Goal: Register for event/course

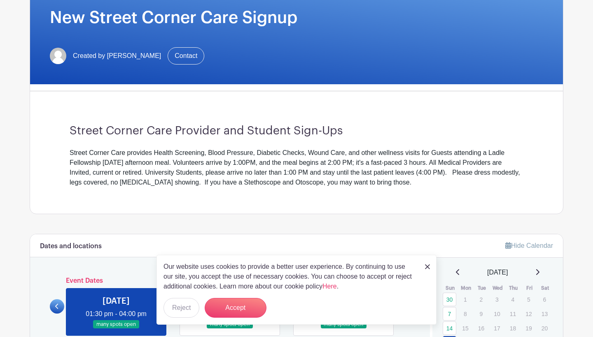
scroll to position [131, 0]
click at [430, 265] on div "Our website uses cookies to provide a better user experience. By continuing to …" at bounding box center [296, 290] width 280 height 70
click at [427, 268] on img at bounding box center [427, 267] width 5 height 5
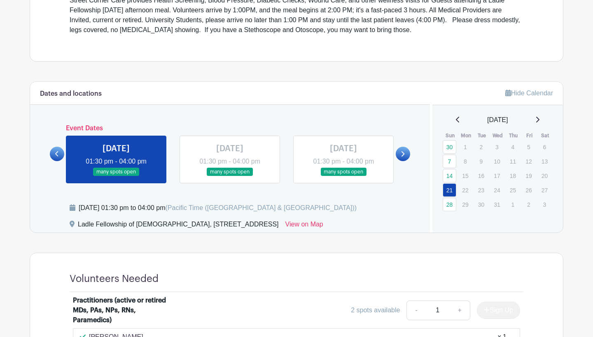
scroll to position [284, 0]
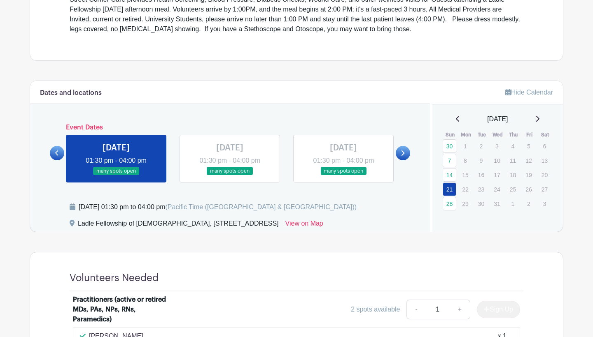
click at [409, 153] on link at bounding box center [402, 153] width 14 height 14
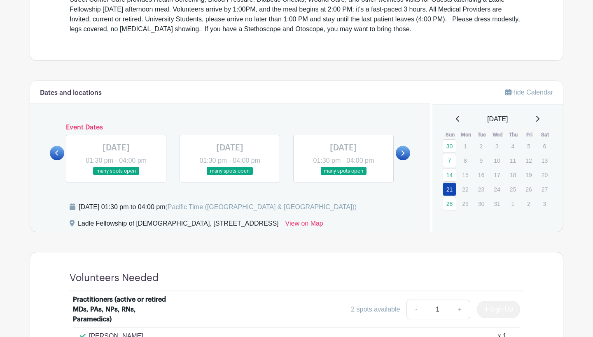
click at [407, 153] on link at bounding box center [402, 153] width 14 height 14
click at [55, 153] on icon at bounding box center [57, 153] width 4 height 6
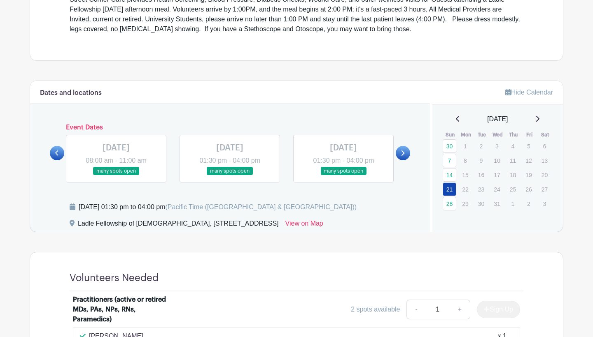
click at [55, 153] on icon at bounding box center [57, 153] width 4 height 6
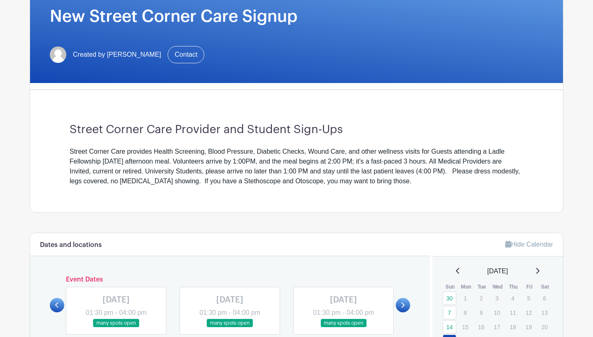
scroll to position [322, 0]
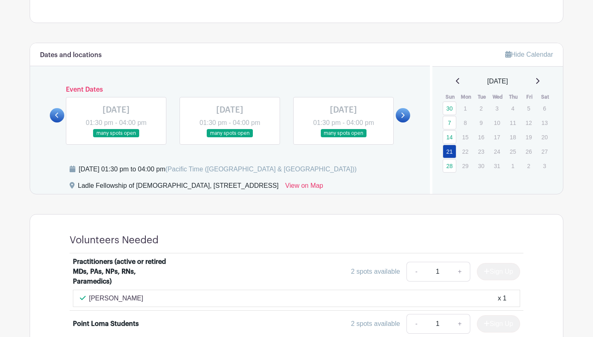
click at [537, 84] on link at bounding box center [537, 82] width 4 height 10
click at [538, 81] on icon at bounding box center [537, 81] width 4 height 7
click at [537, 79] on icon at bounding box center [537, 81] width 3 height 6
click at [456, 81] on icon at bounding box center [457, 81] width 3 height 6
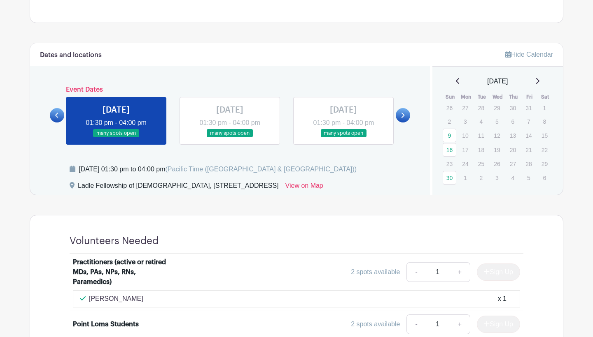
click at [456, 82] on icon at bounding box center [458, 81] width 4 height 7
click at [539, 81] on icon at bounding box center [537, 81] width 4 height 7
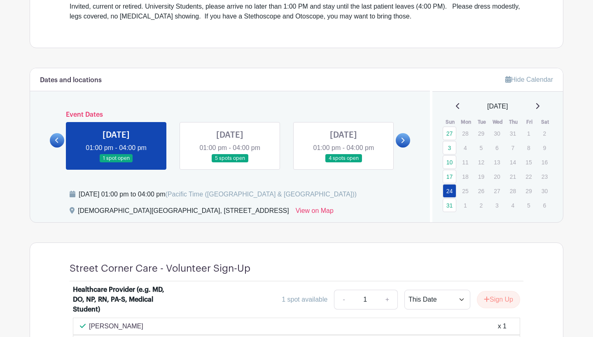
scroll to position [299, 0]
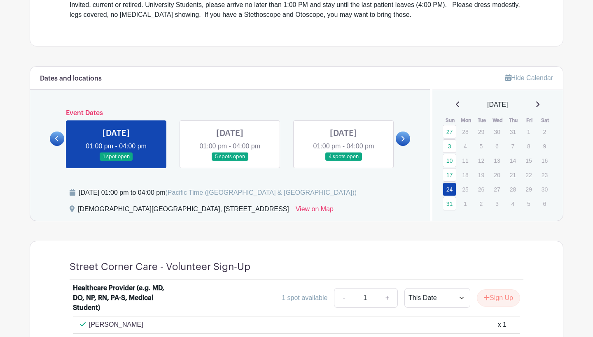
click at [405, 140] on link at bounding box center [402, 139] width 14 height 14
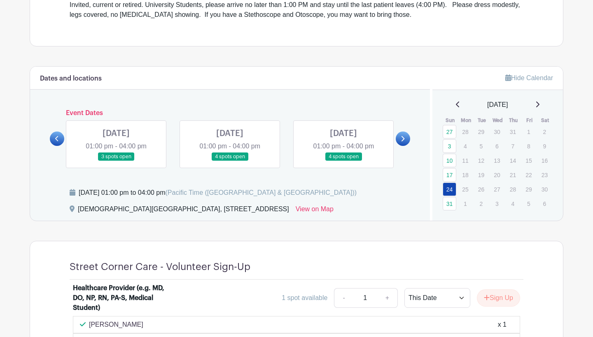
click at [405, 140] on link at bounding box center [402, 139] width 14 height 14
click at [116, 161] on link at bounding box center [116, 161] width 0 height 0
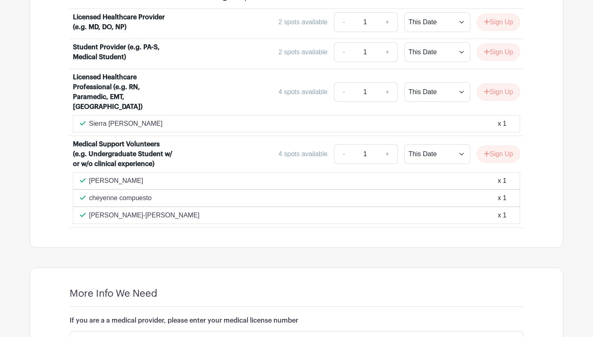
scroll to position [583, 0]
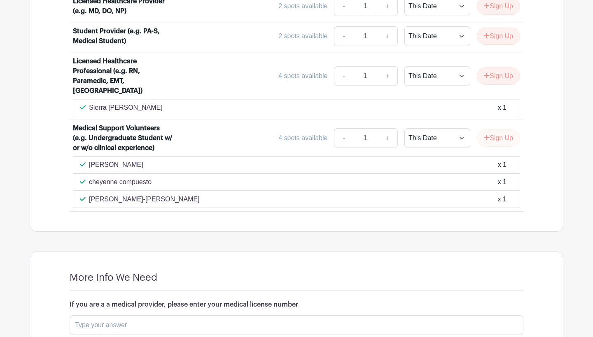
click at [498, 134] on button "Sign Up" at bounding box center [498, 138] width 43 height 17
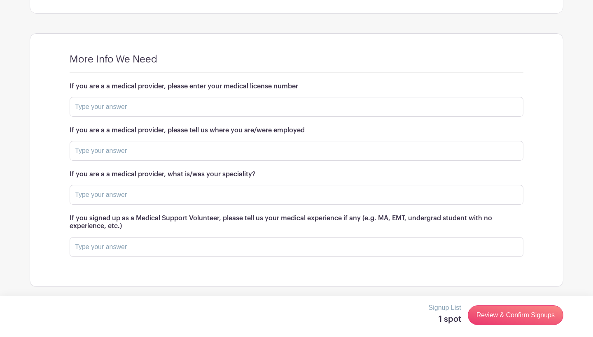
scroll to position [801, 0]
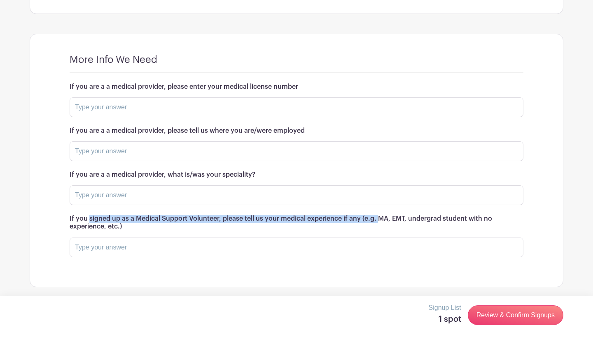
drag, startPoint x: 69, startPoint y: 217, endPoint x: 360, endPoint y: 217, distance: 290.9
click at [360, 217] on div "More Info We Need If you are a a medical provider, please enter your medical li…" at bounding box center [296, 160] width 493 height 253
copy h6 "If you signed up as a Medical Support Volunteer, please tell us your medical ex…"
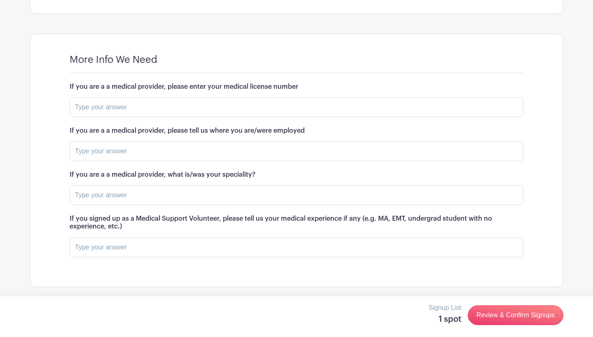
click at [375, 221] on h6 "If you signed up as a Medical Support Volunteer, please tell us your medical ex…" at bounding box center [296, 223] width 453 height 16
click at [144, 251] on input "text" at bounding box center [296, 248] width 453 height 20
paste input "I have experience as a medical assistant and scribe in a dermatology clinic in …"
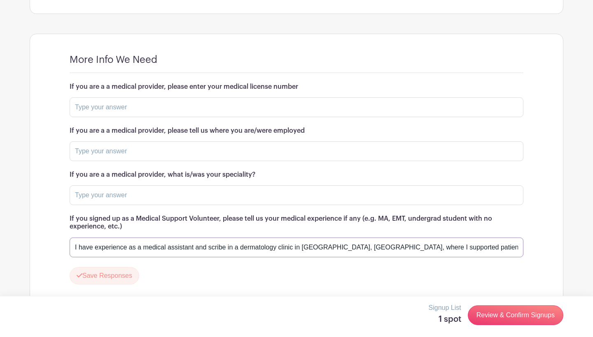
drag, startPoint x: 163, startPoint y: 244, endPoint x: 32, endPoint y: 243, distance: 131.7
click at [32, 243] on turbo-frame "More Info We Need If you are a a medical provider, please enter your medical li…" at bounding box center [296, 172] width 532 height 277
click at [342, 248] on input "I have experience as a medical assistant and scribe in a dermatology clinic in …" at bounding box center [296, 248] width 453 height 20
click at [404, 247] on input "I have experience as a medical assistant and scribe in a dermatology clinic in …" at bounding box center [296, 248] width 453 height 20
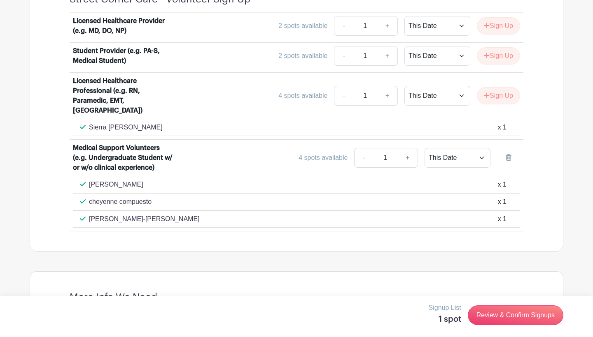
scroll to position [580, 0]
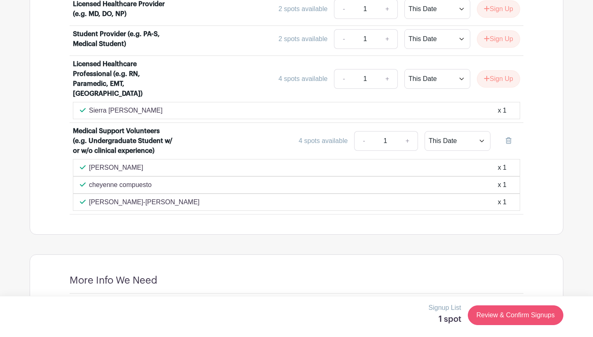
type input "I have experience as a medical assistant and scribe in a dermatology clinic in …"
click at [507, 318] on link "Review & Confirm Signups" at bounding box center [514, 316] width 95 height 20
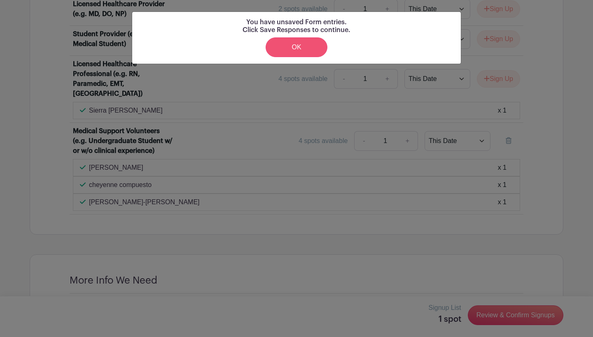
click at [304, 49] on link "OK" at bounding box center [296, 47] width 62 height 20
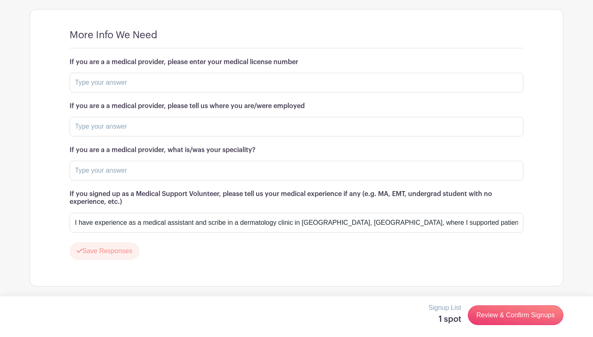
scroll to position [825, 0]
click at [160, 171] on input "text" at bounding box center [296, 172] width 453 height 20
type input "N/A"
click at [153, 118] on input "text" at bounding box center [296, 128] width 453 height 20
type input "N/A"
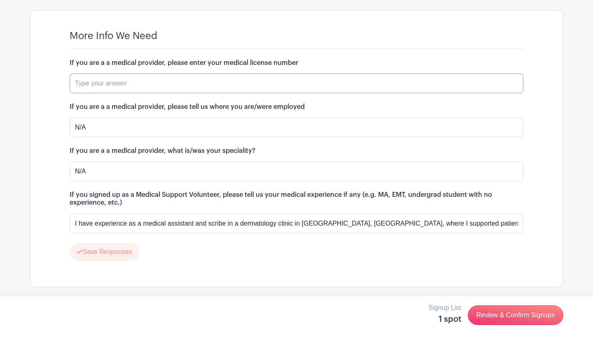
click at [142, 74] on input "text" at bounding box center [296, 84] width 453 height 20
type input "N/A"
click at [444, 46] on div "More Info We Need" at bounding box center [296, 39] width 453 height 19
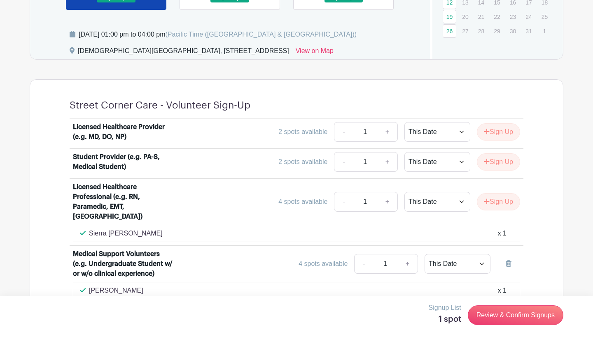
scroll to position [544, 0]
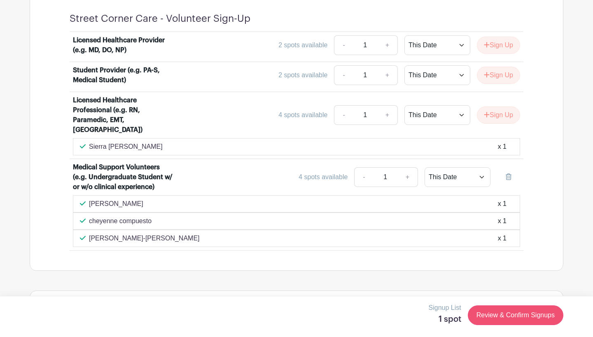
click at [513, 313] on link "Review & Confirm Signups" at bounding box center [514, 316] width 95 height 20
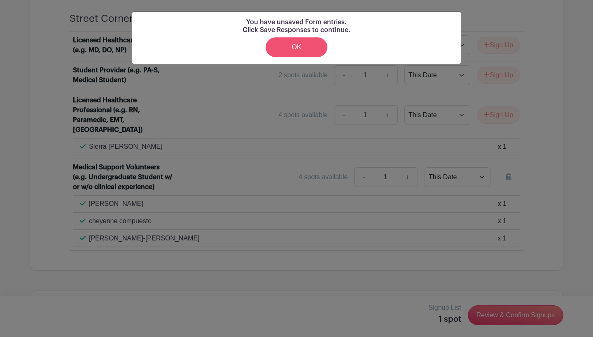
click at [297, 49] on link "OK" at bounding box center [296, 47] width 62 height 20
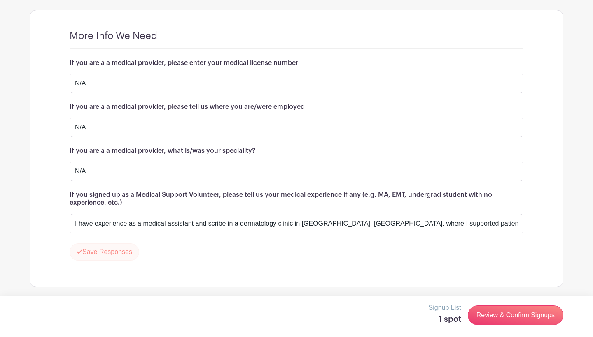
click at [100, 256] on button "Save Responses" at bounding box center [105, 252] width 70 height 17
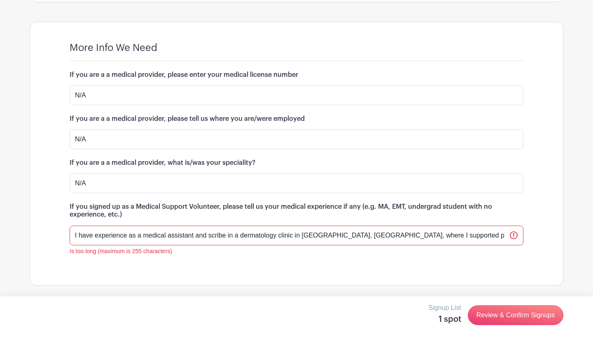
scroll to position [812, 0]
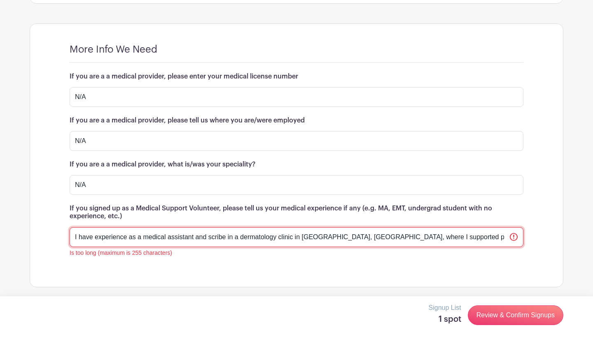
drag, startPoint x: 76, startPoint y: 235, endPoint x: 517, endPoint y: 233, distance: 441.6
click at [517, 233] on input "I have experience as a medical assistant and scribe in a dermatology clinic in …" at bounding box center [296, 238] width 453 height 20
paste input "MA/scribe at a dermatology clinic in Los Angeles for 9 months; currently a MA a…"
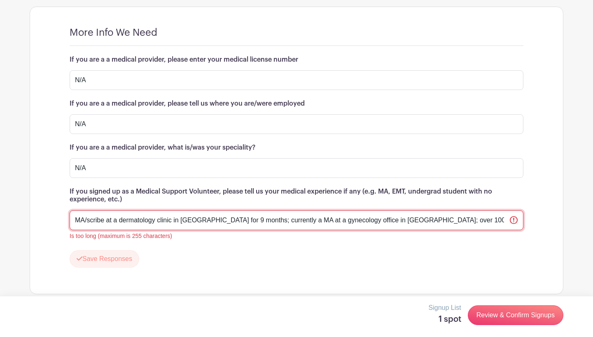
scroll to position [830, 0]
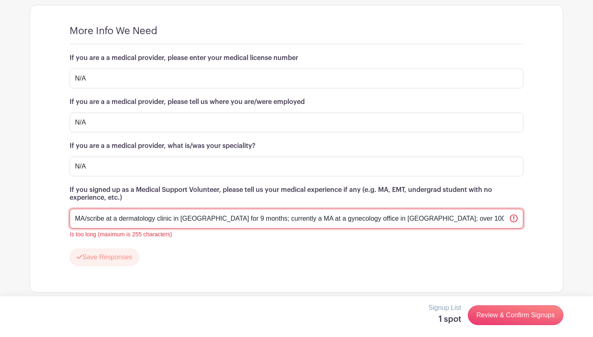
click at [326, 221] on input "MA/scribe at a dermatology clinic in Los Angeles for 9 months; currently a MA a…" at bounding box center [296, 219] width 453 height 20
drag, startPoint x: 424, startPoint y: 219, endPoint x: 592, endPoint y: 228, distance: 168.1
type input "MA/scribe at a dermatology clinic in Los Angeles for 9 months; currently a MA a…"
drag, startPoint x: 504, startPoint y: 217, endPoint x: 39, endPoint y: 217, distance: 465.4
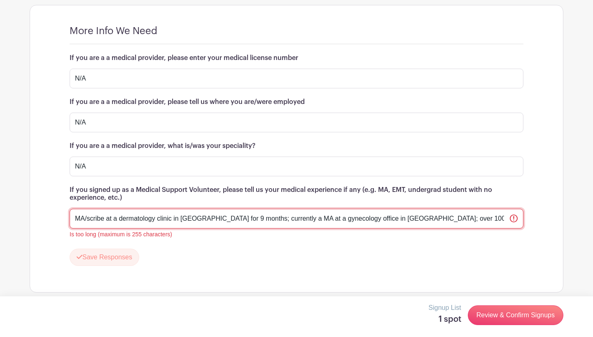
click at [39, 217] on turbo-frame "More Info We Need If you are a a medical provider, please enter your medical li…" at bounding box center [296, 148] width 532 height 287
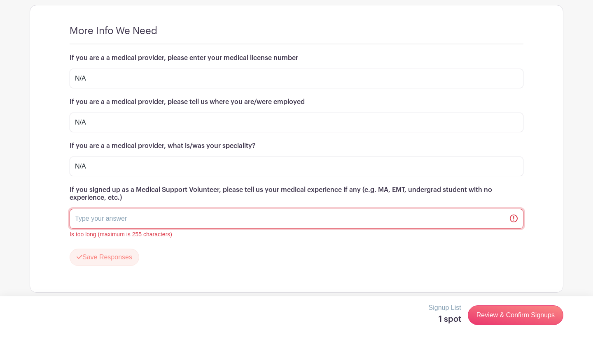
paste input "MA/scribe at a dermatology clinic in Los Angeles for 9 months; currently a MA a…"
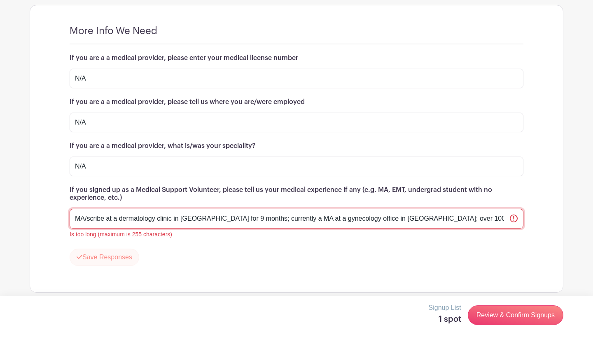
type input "MA/scribe at a dermatology clinic in Los Angeles for 9 months; currently a MA a…"
click at [93, 252] on button "Save Responses" at bounding box center [105, 257] width 70 height 17
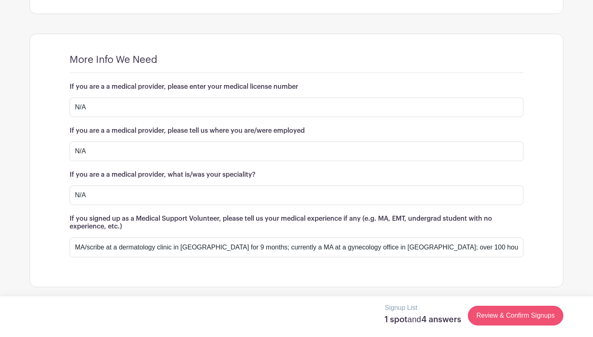
click at [515, 315] on link "Review & Confirm Signups" at bounding box center [514, 316] width 95 height 20
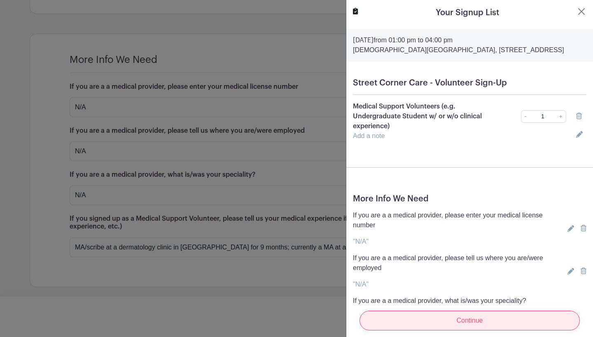
scroll to position [0, 0]
click at [476, 321] on input "Continue" at bounding box center [469, 321] width 220 height 20
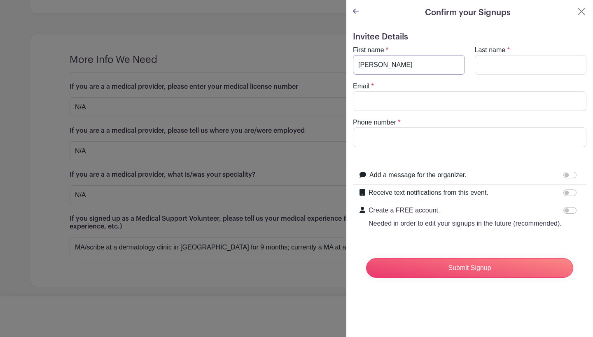
type input "[PERSON_NAME]"
type input "[EMAIL_ADDRESS][DOMAIN_NAME]"
click at [515, 128] on input "8583331984" at bounding box center [469, 138] width 233 height 20
type input "8583331984"
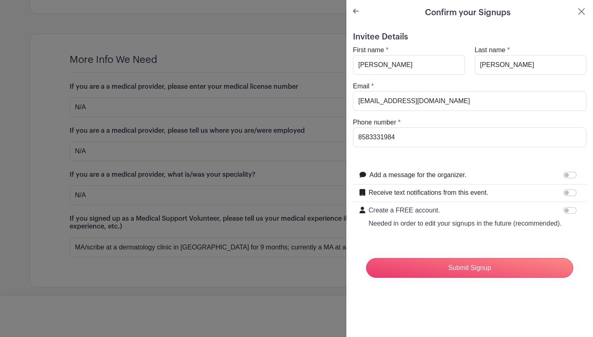
click at [485, 247] on form "Invitee Details First name * Ella Last name * Eslamian Email * ellaeslamian@gma…" at bounding box center [469, 158] width 233 height 253
click at [470, 268] on input "Submit Signup" at bounding box center [469, 268] width 207 height 20
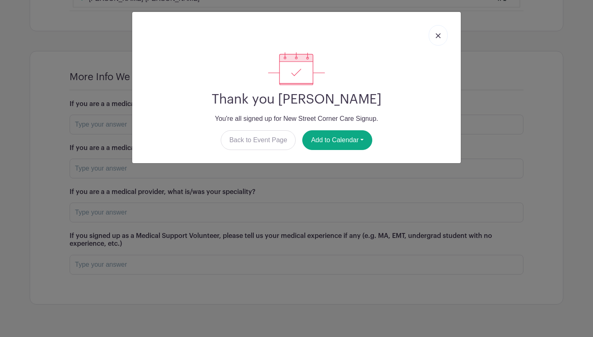
click at [435, 37] on link at bounding box center [437, 35] width 19 height 21
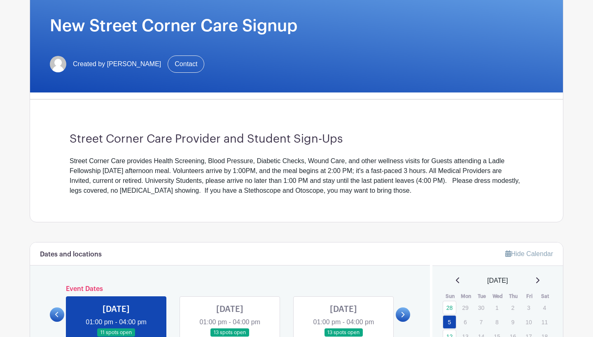
scroll to position [300, 0]
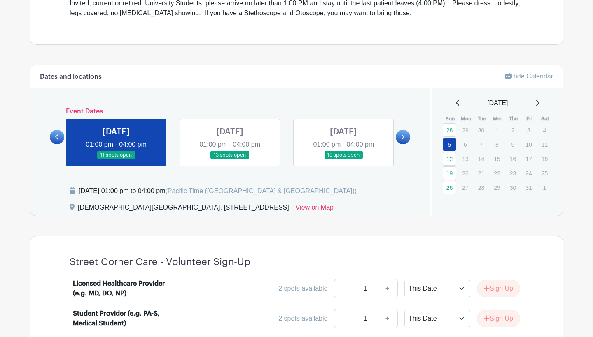
click at [230, 160] on link at bounding box center [230, 160] width 0 height 0
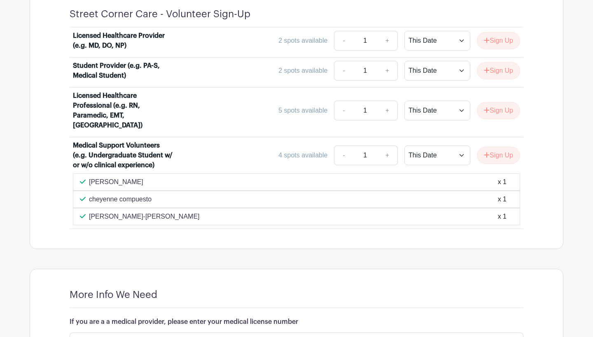
scroll to position [548, 0]
click at [501, 152] on button "Sign Up" at bounding box center [498, 155] width 43 height 17
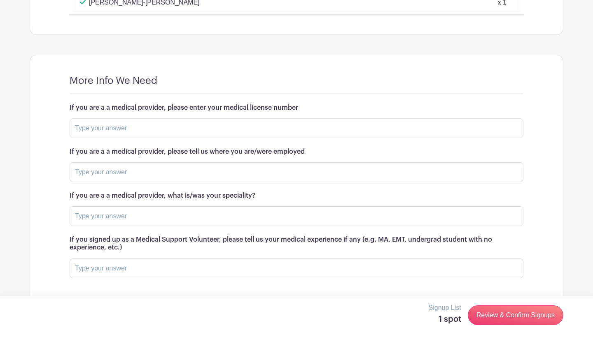
scroll to position [772, 0]
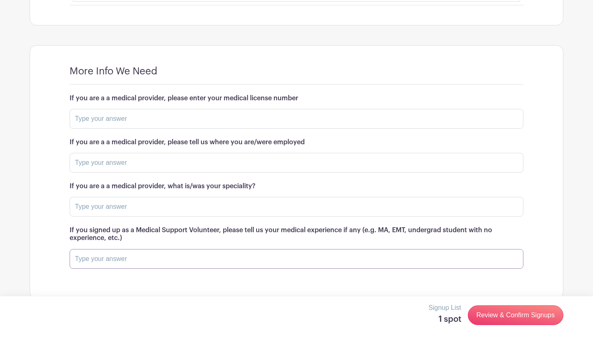
click at [194, 251] on input "text" at bounding box center [296, 259] width 453 height 20
paste input "MA/scribe at a dermatology clinic in Los Angeles for 9 months; currently a MA a…"
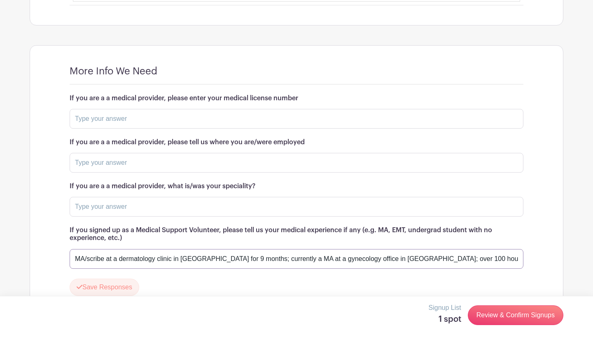
type input "MA/scribe at a dermatology clinic in Los Angeles for 9 months; currently a MA a…"
click at [148, 111] on input "text" at bounding box center [296, 119] width 453 height 20
type input "n"
type input "N/A"
click at [102, 163] on input "text" at bounding box center [296, 163] width 453 height 20
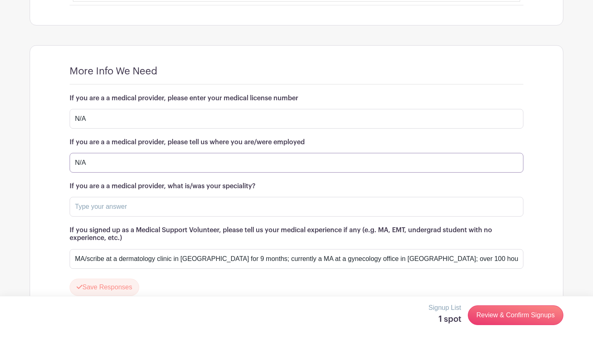
type input "N/A"
click at [101, 202] on input "text" at bounding box center [296, 207] width 453 height 20
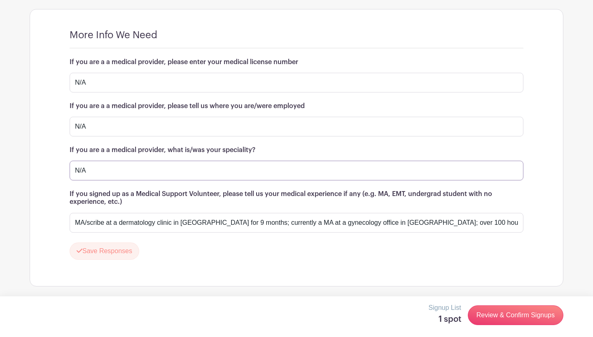
scroll to position [808, 0]
type input "N/A"
click at [113, 255] on button "Save Responses" at bounding box center [105, 252] width 70 height 17
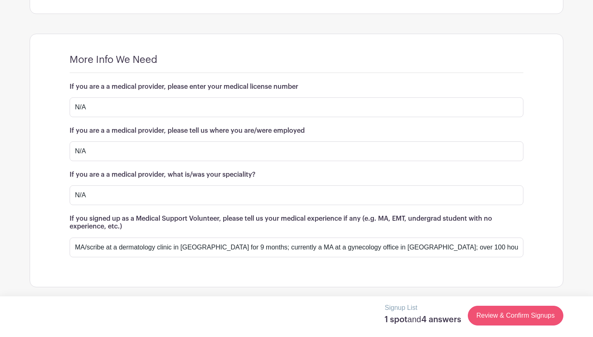
click at [527, 315] on link "Review & Confirm Signups" at bounding box center [514, 316] width 95 height 20
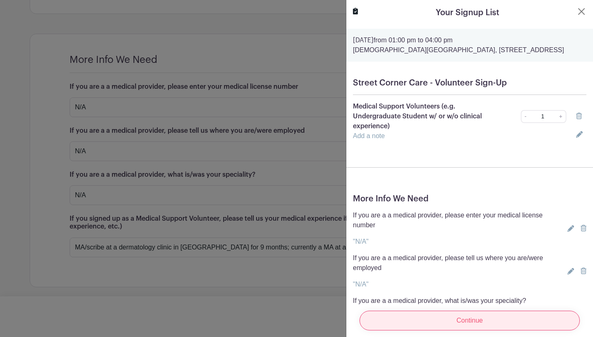
click at [472, 321] on input "Continue" at bounding box center [469, 321] width 220 height 20
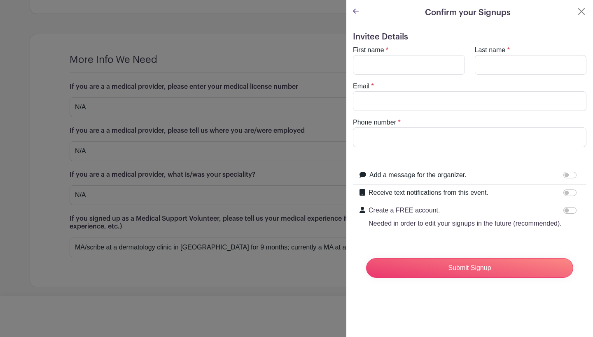
click at [396, 42] on form "Invitee Details First name * Last name * Email * Phone number * Add a message f…" at bounding box center [469, 158] width 233 height 253
type input "[PERSON_NAME]"
type input "[EMAIL_ADDRESS][DOMAIN_NAME]"
click at [462, 127] on div "Phone number *" at bounding box center [469, 133] width 243 height 30
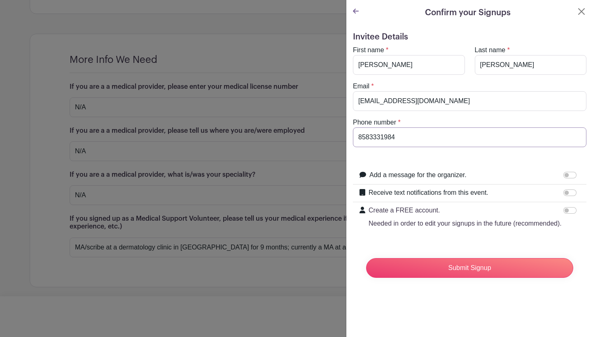
type input "8583331984"
click at [468, 123] on div "Phone number * 8583331984" at bounding box center [469, 133] width 243 height 30
click at [472, 268] on input "Submit Signup" at bounding box center [469, 268] width 207 height 20
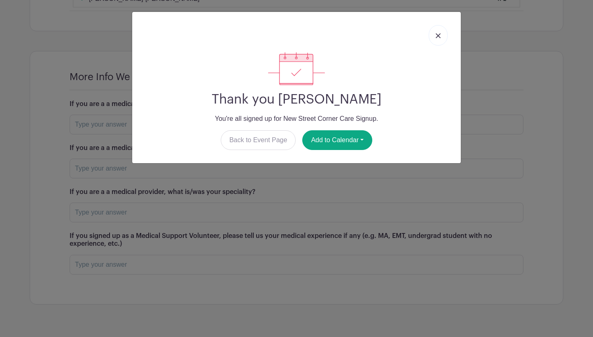
click at [439, 35] on img at bounding box center [437, 35] width 5 height 5
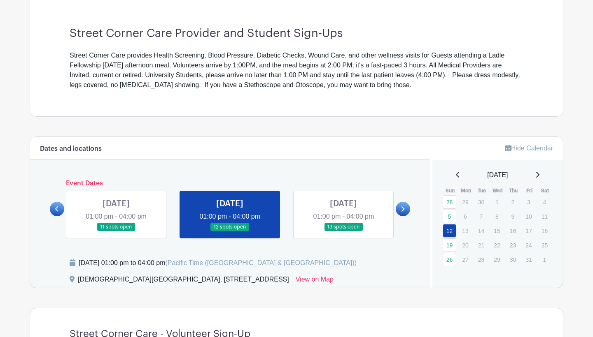
scroll to position [307, 0]
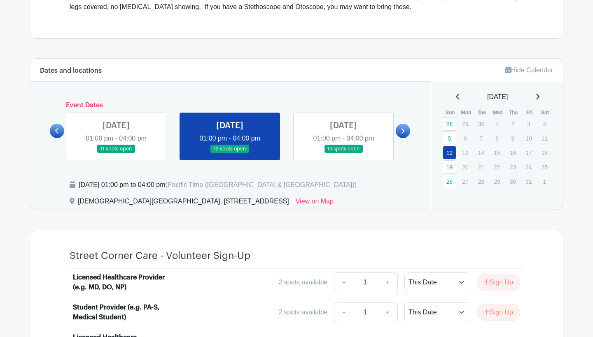
click at [343, 153] on link at bounding box center [343, 153] width 0 height 0
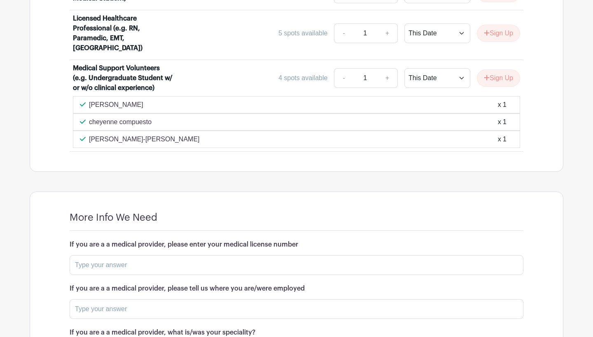
scroll to position [633, 0]
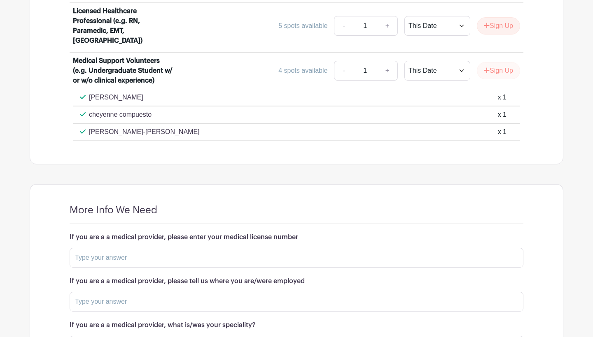
click at [502, 65] on button "Sign Up" at bounding box center [498, 70] width 43 height 17
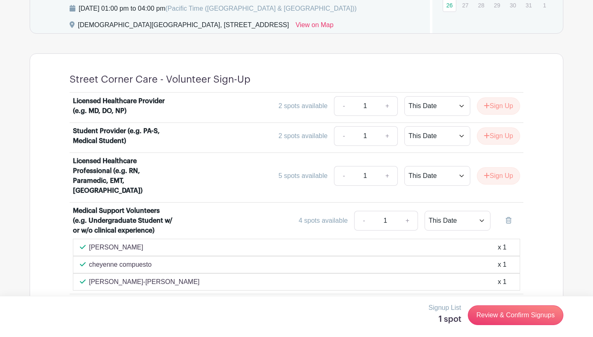
scroll to position [354, 0]
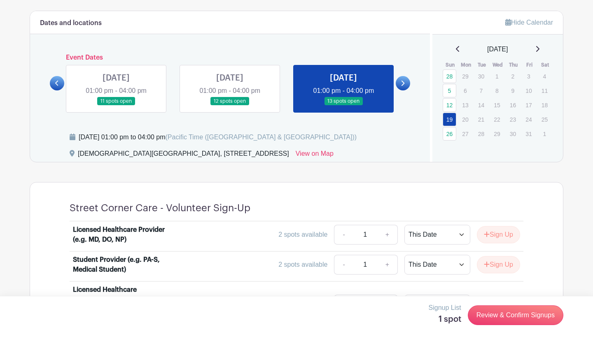
click at [402, 84] on icon at bounding box center [402, 83] width 4 height 6
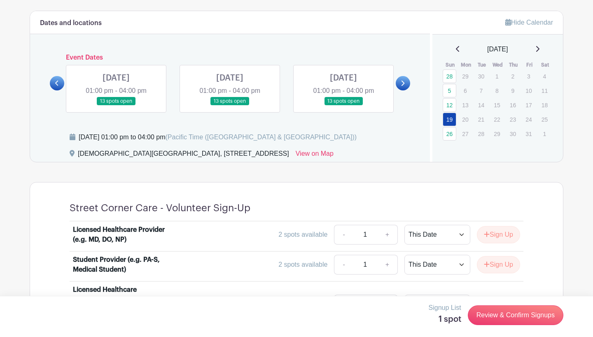
click at [116, 106] on link at bounding box center [116, 106] width 0 height 0
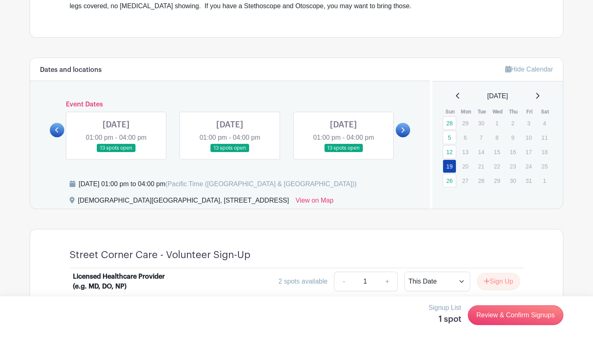
scroll to position [270, 0]
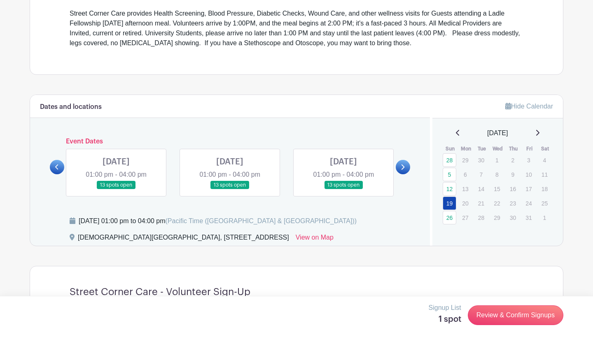
click at [116, 190] on link at bounding box center [116, 190] width 0 height 0
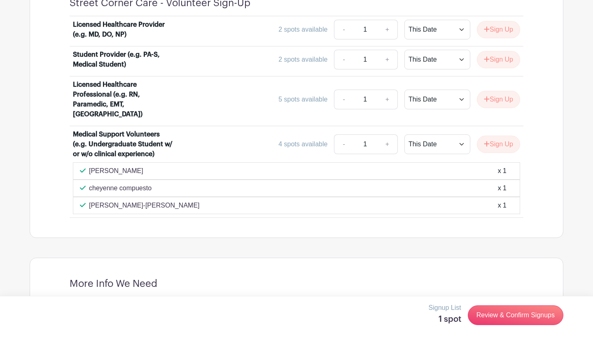
scroll to position [581, 0]
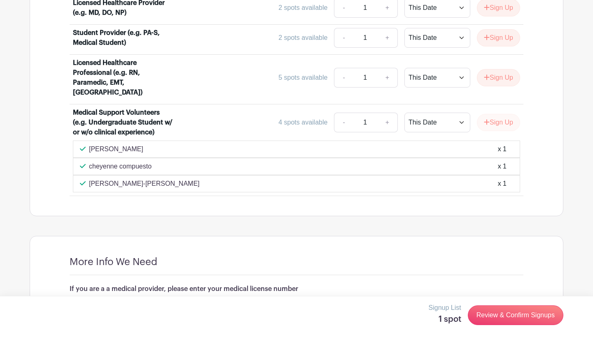
click at [495, 119] on button "Sign Up" at bounding box center [498, 122] width 43 height 17
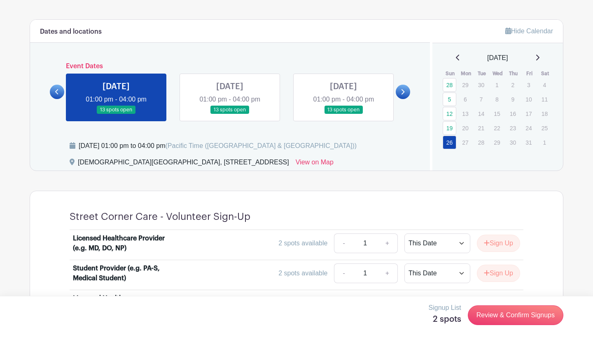
scroll to position [334, 0]
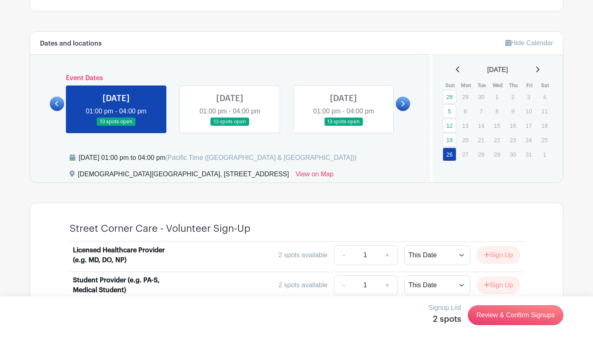
click at [230, 126] on link at bounding box center [230, 126] width 0 height 0
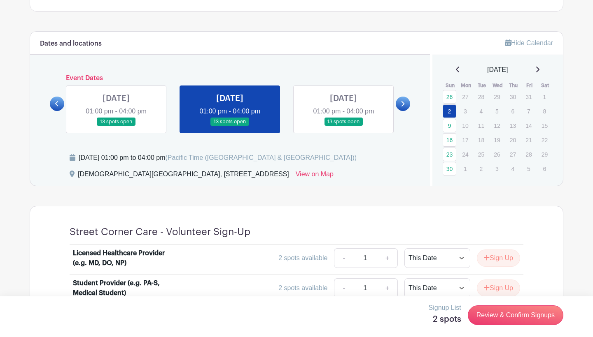
click at [61, 102] on link at bounding box center [57, 104] width 14 height 14
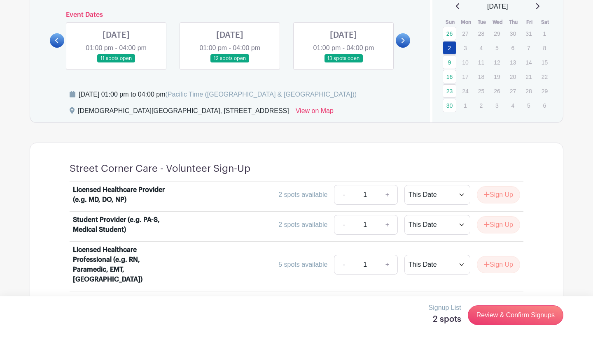
scroll to position [399, 0]
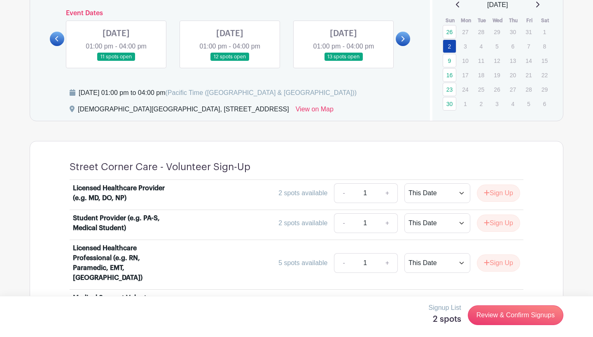
click at [343, 61] on link at bounding box center [343, 61] width 0 height 0
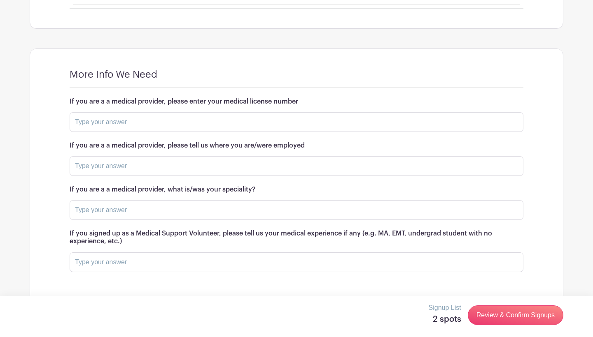
scroll to position [673, 0]
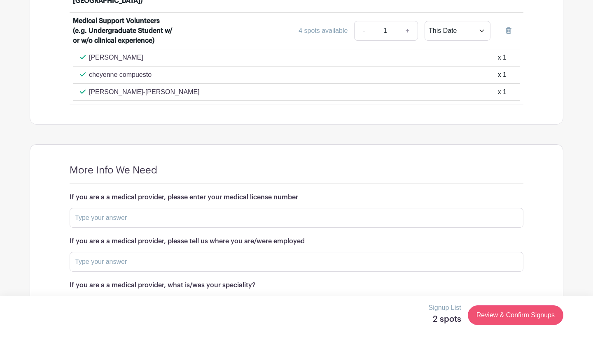
click at [516, 314] on link "Review & Confirm Signups" at bounding box center [514, 316] width 95 height 20
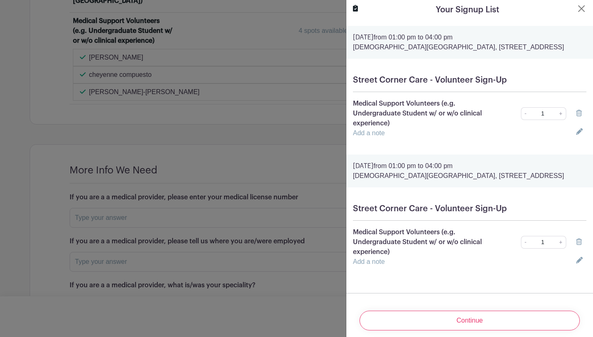
scroll to position [0, 0]
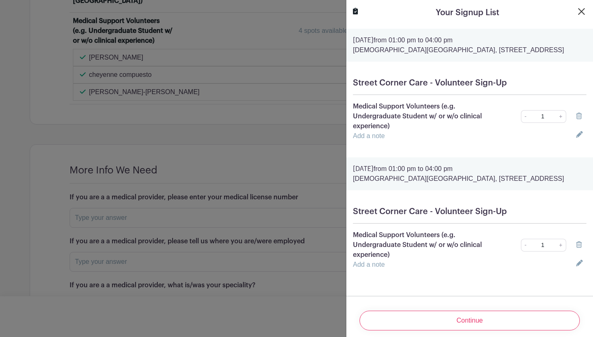
click at [581, 9] on button "Close" at bounding box center [581, 12] width 10 height 10
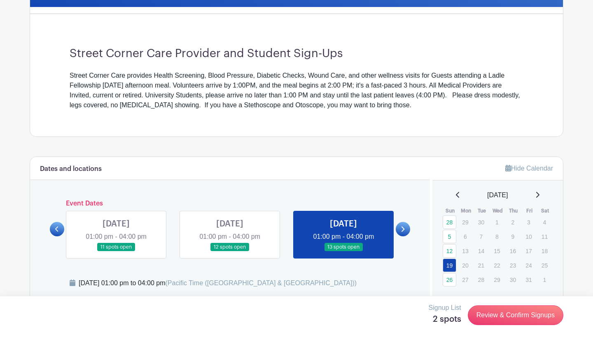
scroll to position [56, 0]
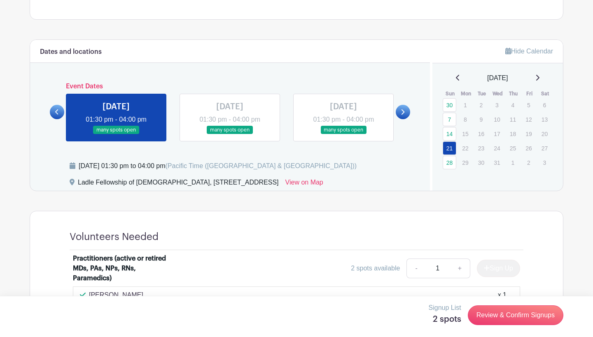
scroll to position [326, 0]
click at [539, 79] on icon at bounding box center [537, 77] width 4 height 7
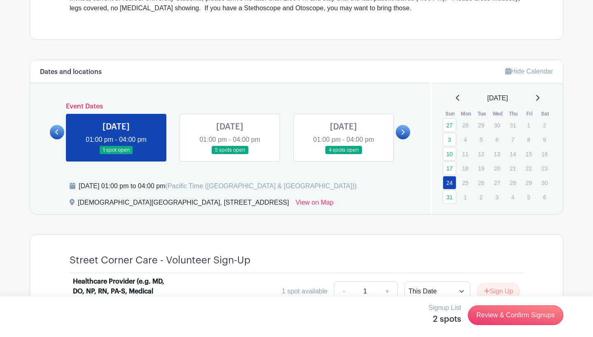
scroll to position [403, 0]
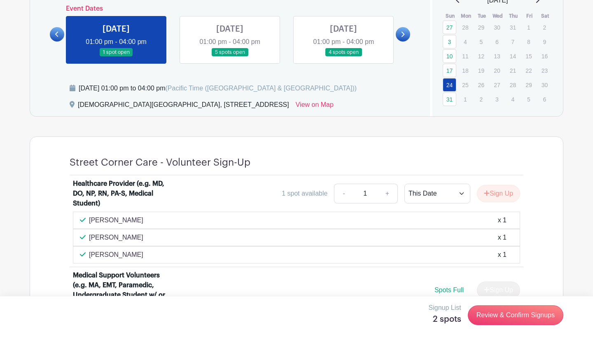
click at [402, 35] on icon at bounding box center [402, 34] width 4 height 6
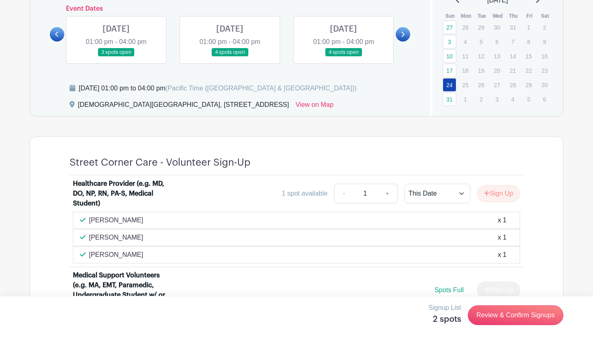
click at [402, 35] on icon at bounding box center [402, 34] width 4 height 6
click at [343, 57] on link at bounding box center [343, 57] width 0 height 0
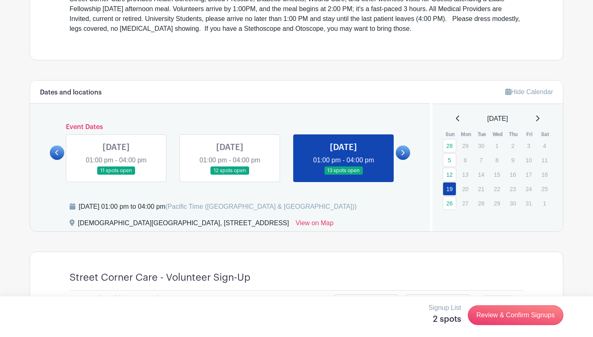
scroll to position [279, 0]
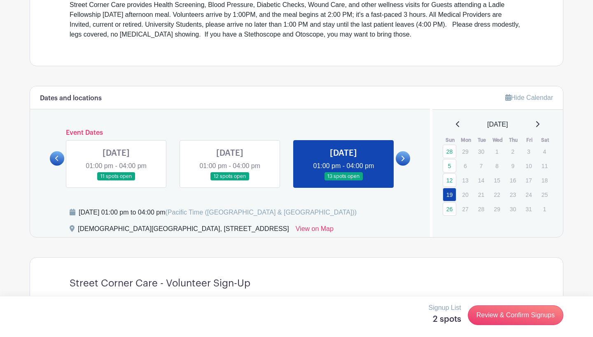
click at [402, 159] on icon at bounding box center [402, 159] width 4 height 6
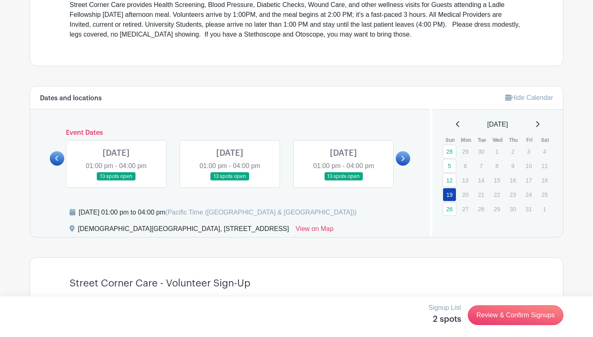
click at [116, 181] on link at bounding box center [116, 181] width 0 height 0
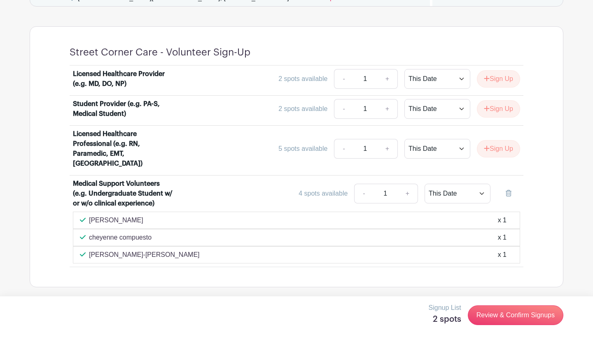
scroll to position [535, 0]
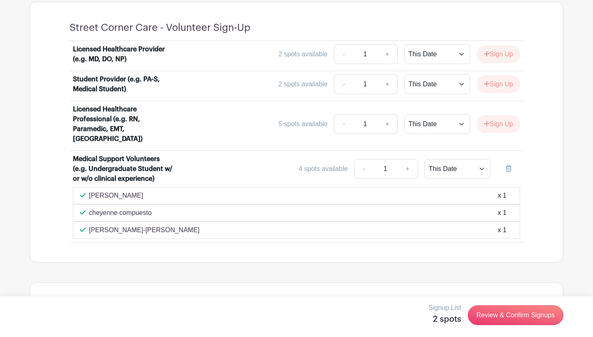
click at [505, 165] on icon at bounding box center [508, 168] width 6 height 7
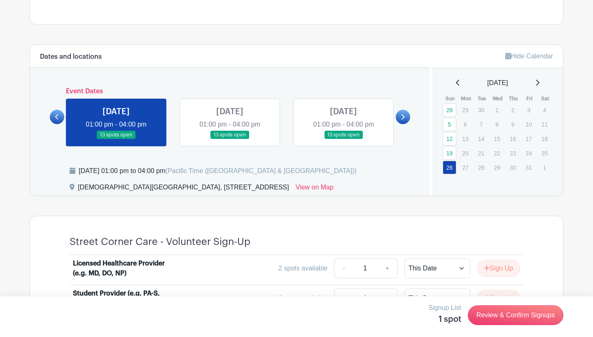
scroll to position [322, 0]
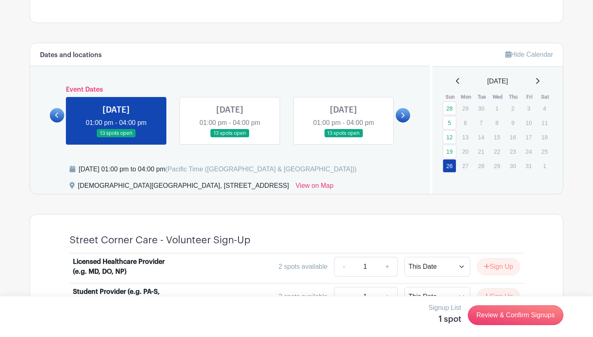
click at [343, 138] on link at bounding box center [343, 138] width 0 height 0
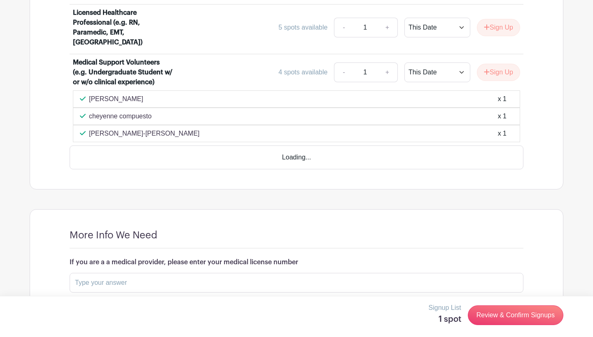
scroll to position [669, 0]
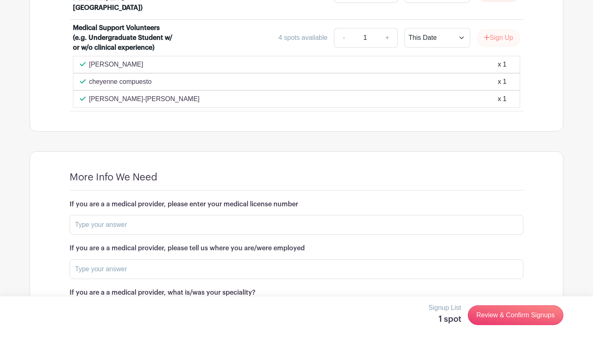
click at [499, 32] on button "Sign Up" at bounding box center [498, 37] width 43 height 17
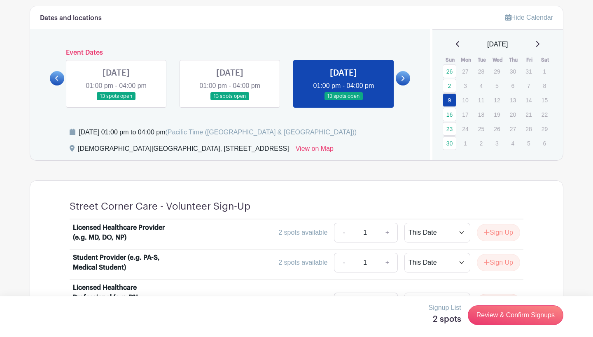
scroll to position [337, 0]
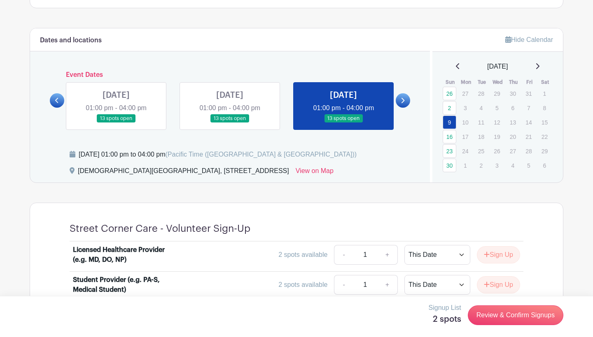
click at [405, 98] on link at bounding box center [402, 100] width 14 height 14
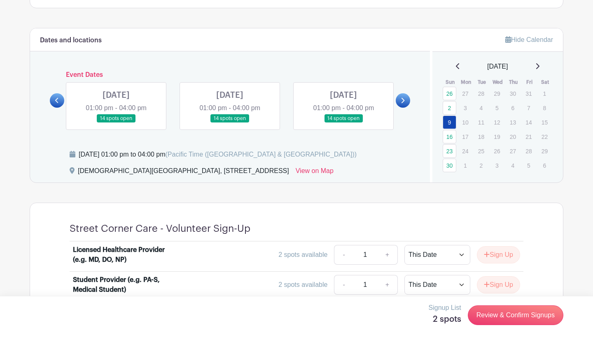
click at [60, 102] on link at bounding box center [57, 100] width 14 height 14
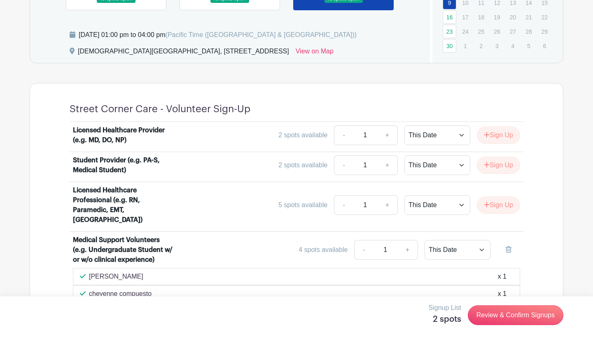
scroll to position [386, 0]
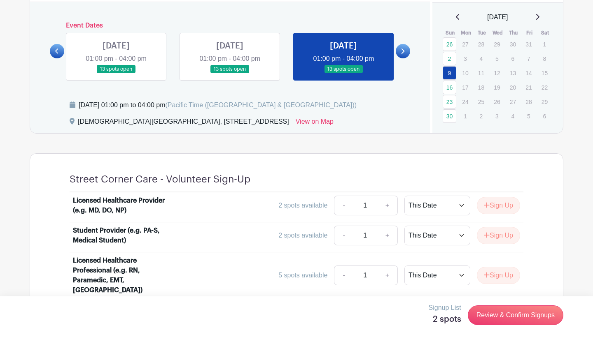
click at [402, 50] on icon at bounding box center [402, 51] width 4 height 6
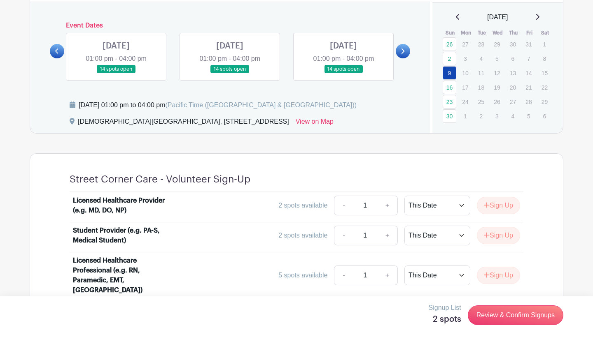
click at [116, 74] on link at bounding box center [116, 74] width 0 height 0
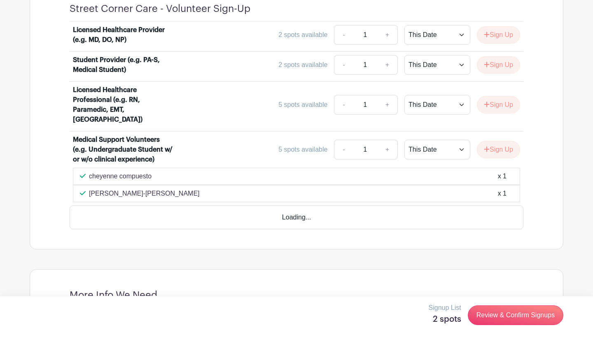
scroll to position [598, 0]
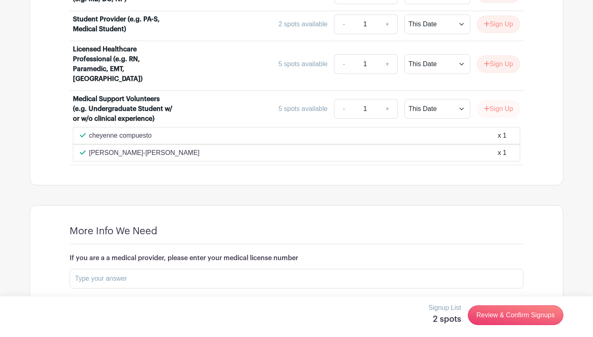
click at [501, 104] on button "Sign Up" at bounding box center [498, 108] width 43 height 17
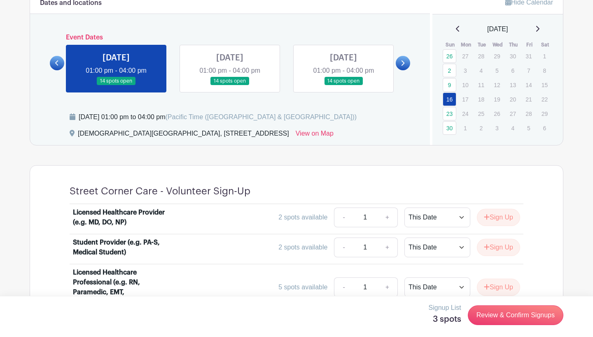
scroll to position [373, 0]
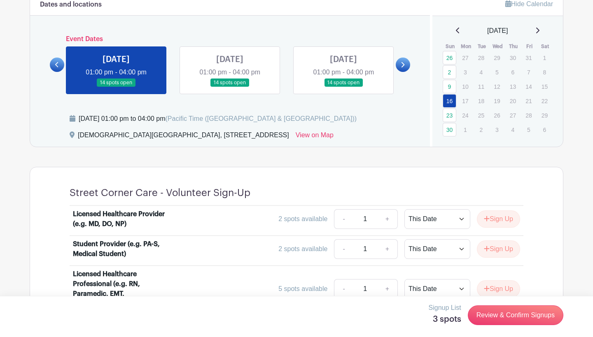
click at [230, 87] on link at bounding box center [230, 87] width 0 height 0
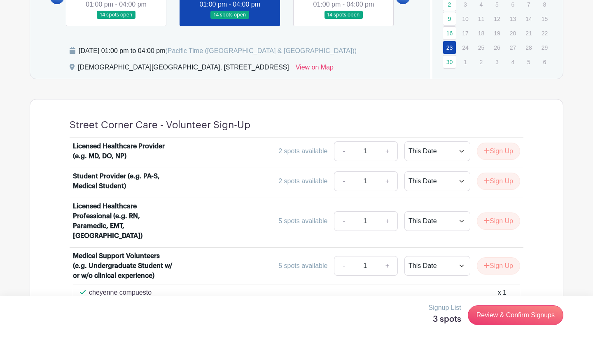
scroll to position [519, 0]
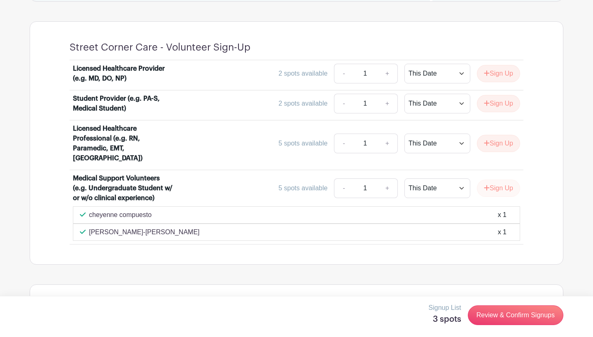
click at [510, 189] on button "Sign Up" at bounding box center [498, 188] width 43 height 17
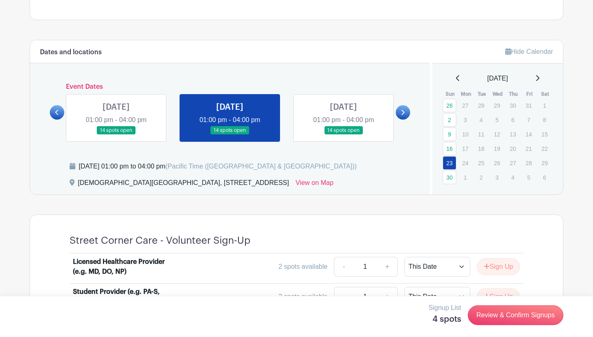
scroll to position [323, 0]
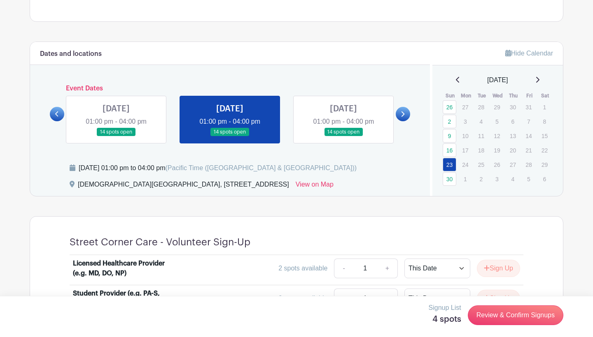
click at [343, 137] on link at bounding box center [343, 137] width 0 height 0
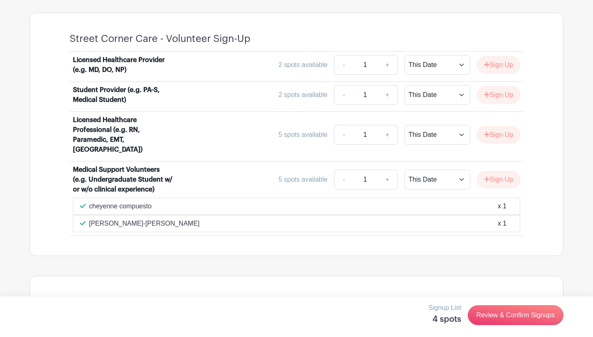
scroll to position [532, 0]
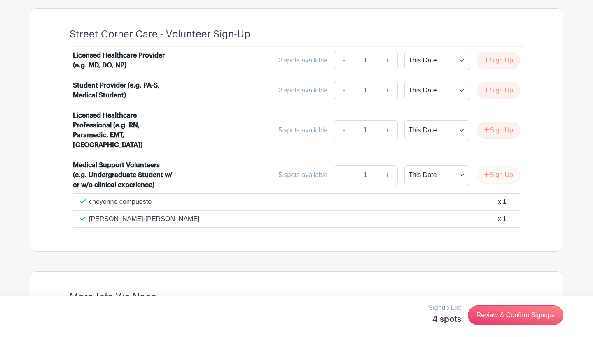
click at [498, 169] on button "Sign Up" at bounding box center [498, 175] width 43 height 17
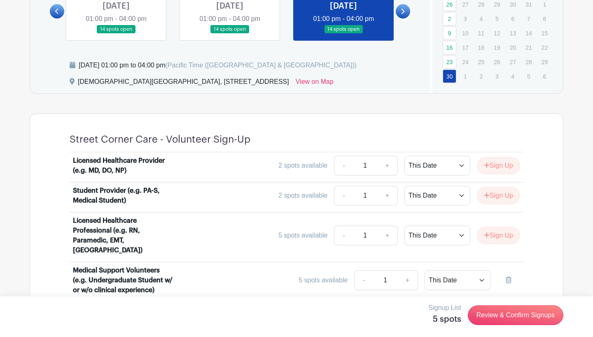
scroll to position [391, 0]
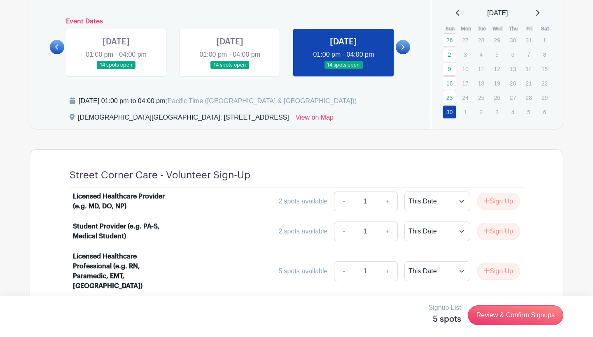
click at [406, 46] on link at bounding box center [402, 47] width 14 height 14
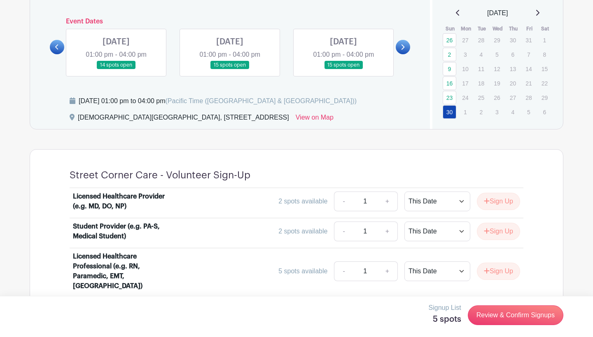
click at [116, 70] on link at bounding box center [116, 70] width 0 height 0
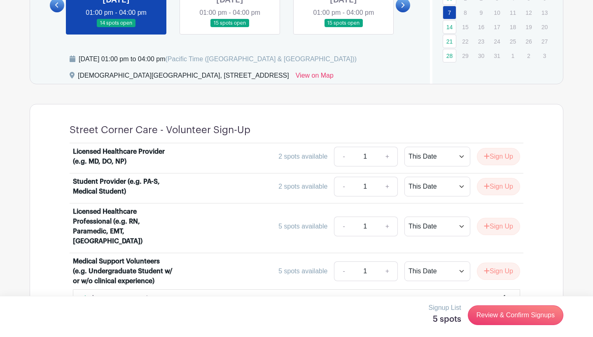
scroll to position [558, 0]
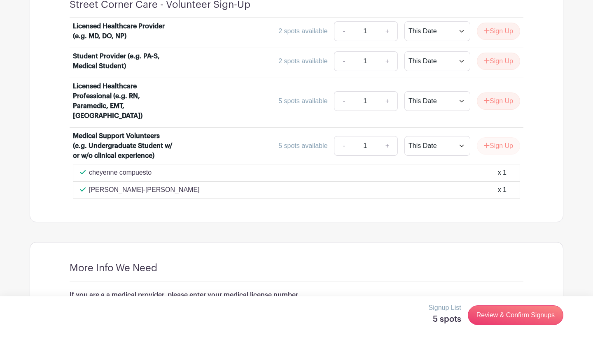
click at [508, 143] on button "Sign Up" at bounding box center [498, 145] width 43 height 17
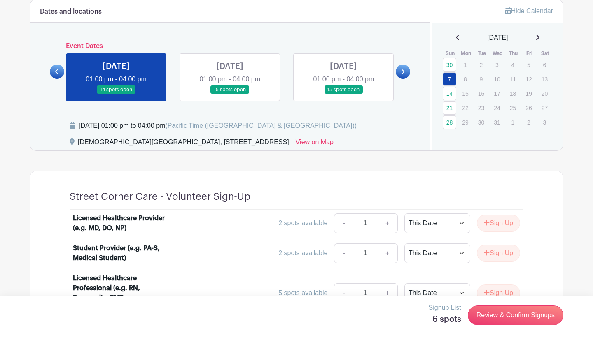
scroll to position [329, 0]
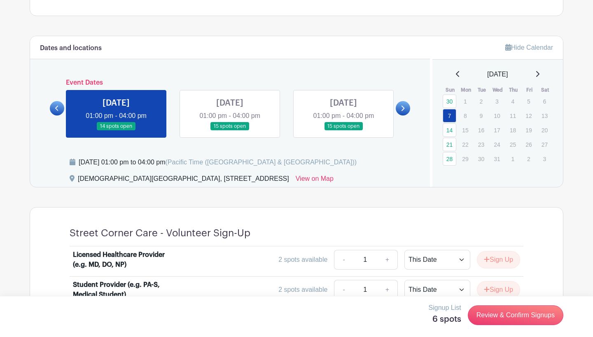
click at [230, 131] on link at bounding box center [230, 131] width 0 height 0
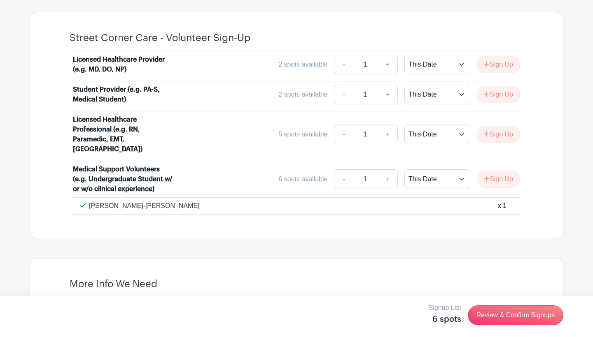
scroll to position [525, 0]
click at [497, 171] on button "Sign Up" at bounding box center [498, 178] width 43 height 17
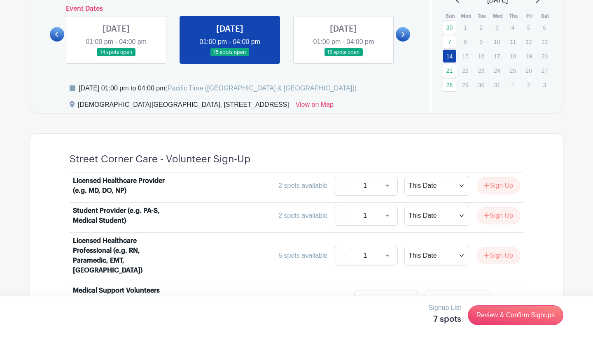
scroll to position [395, 0]
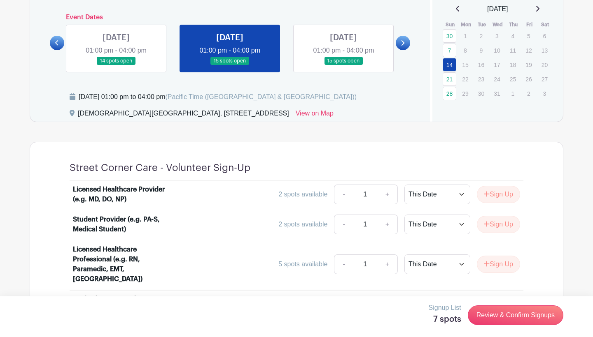
click at [343, 65] on link at bounding box center [343, 65] width 0 height 0
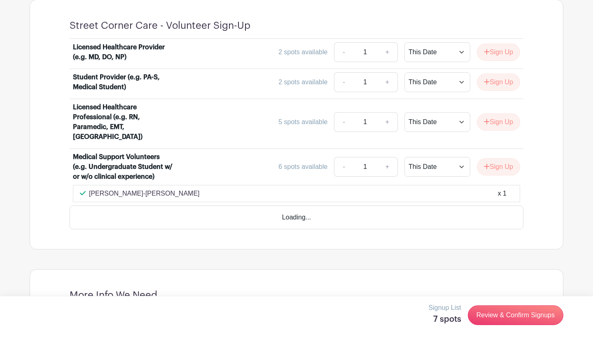
scroll to position [537, 0]
click at [491, 164] on button "Sign Up" at bounding box center [498, 167] width 43 height 17
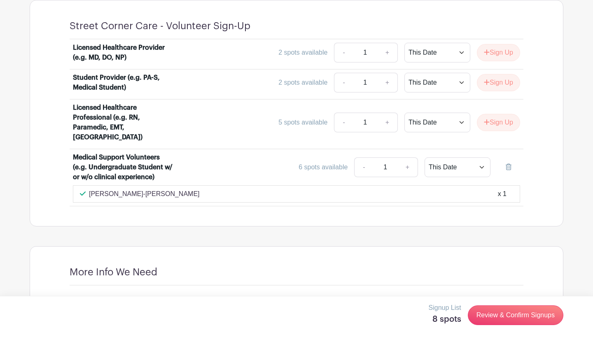
scroll to position [368, 0]
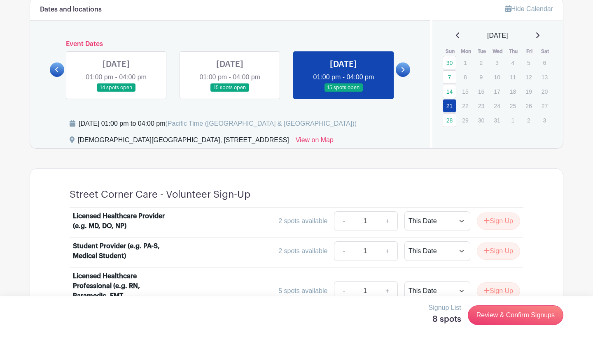
click at [401, 69] on icon at bounding box center [402, 70] width 4 height 6
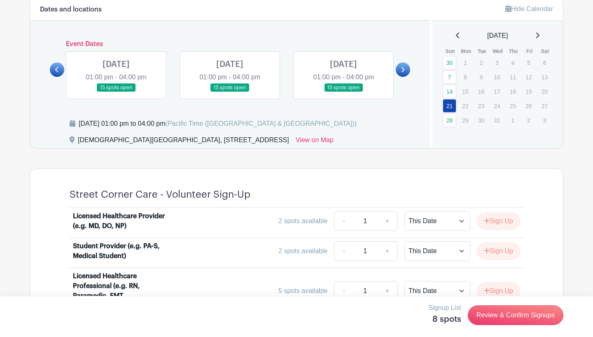
click at [116, 92] on link at bounding box center [116, 92] width 0 height 0
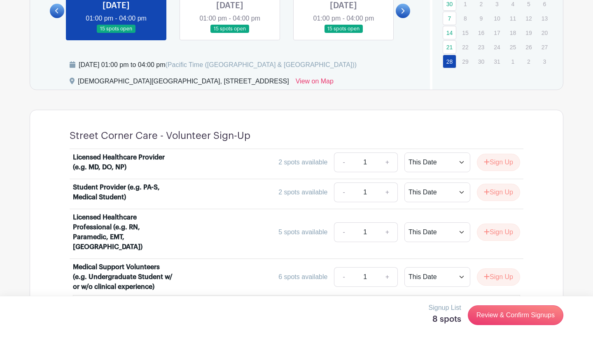
scroll to position [505, 0]
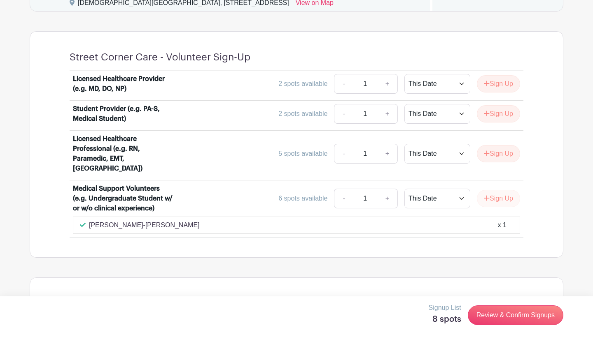
click at [492, 192] on button "Sign Up" at bounding box center [498, 198] width 43 height 17
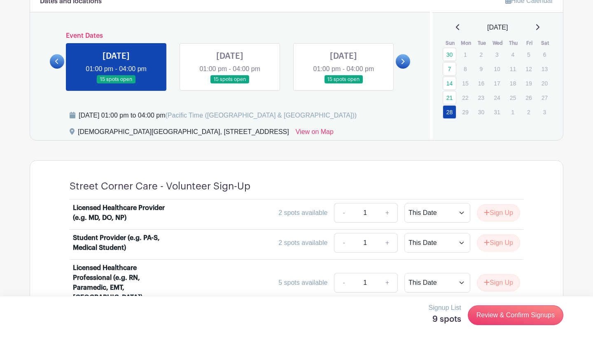
scroll to position [374, 0]
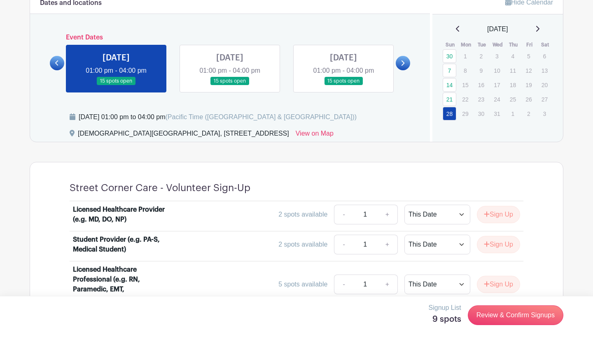
click at [230, 86] on link at bounding box center [230, 86] width 0 height 0
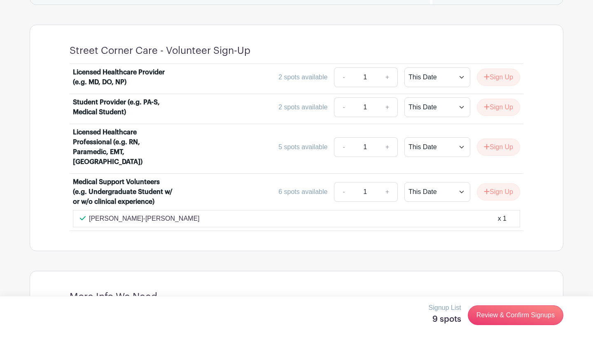
scroll to position [531, 0]
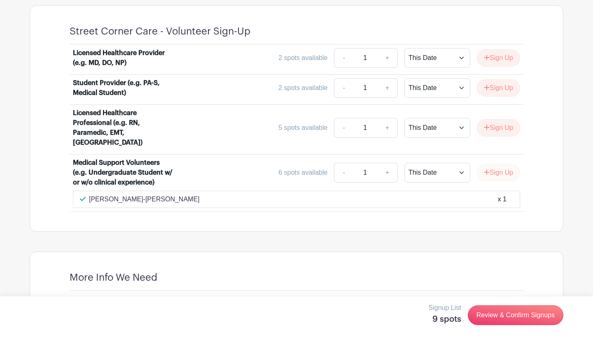
click at [500, 166] on button "Sign Up" at bounding box center [498, 172] width 43 height 17
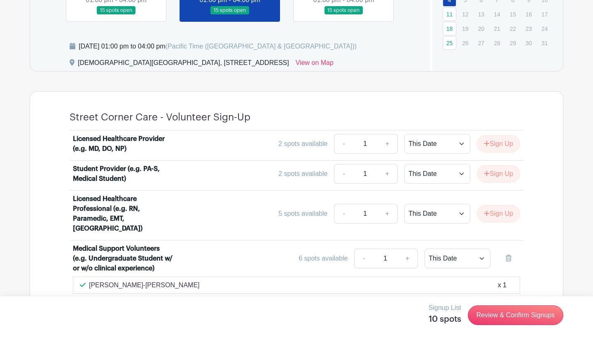
scroll to position [417, 0]
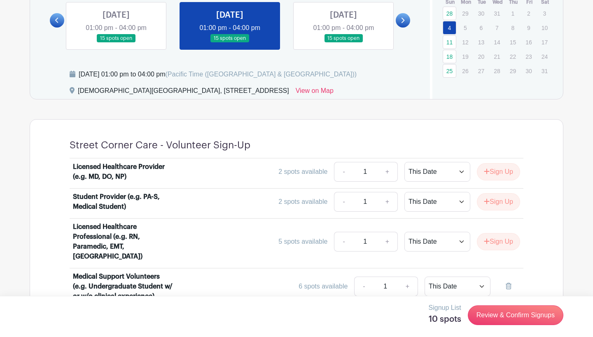
click at [343, 43] on link at bounding box center [343, 43] width 0 height 0
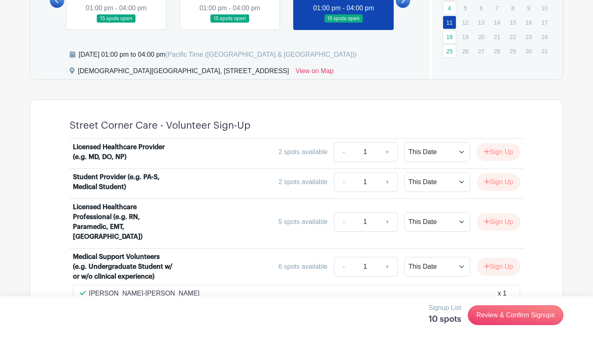
scroll to position [523, 0]
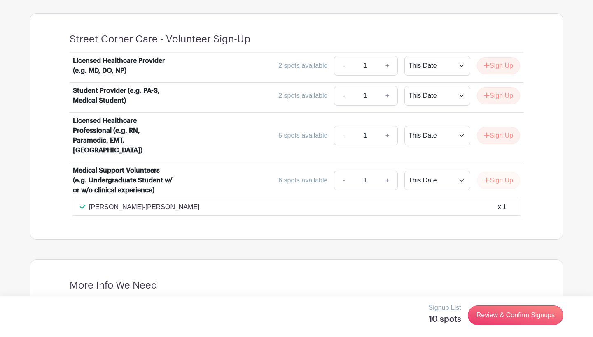
click at [495, 177] on button "Sign Up" at bounding box center [498, 180] width 43 height 17
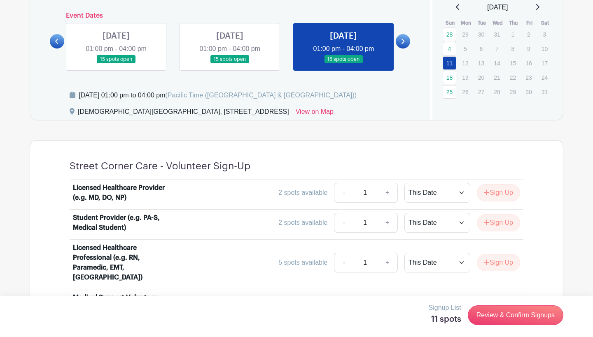
scroll to position [395, 0]
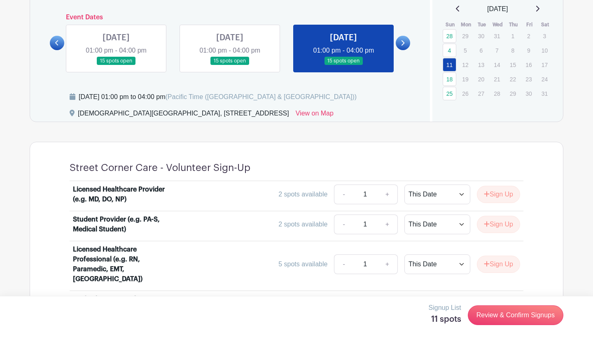
click at [400, 43] on icon at bounding box center [402, 43] width 4 height 6
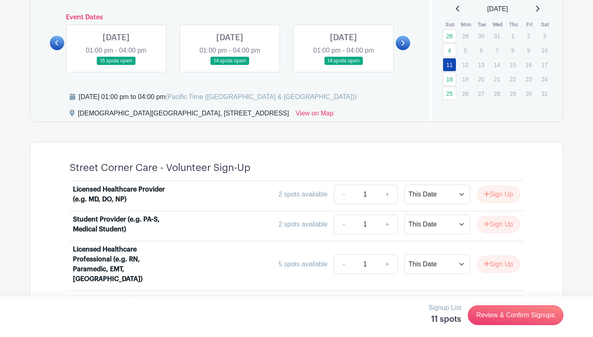
click at [116, 65] on link at bounding box center [116, 65] width 0 height 0
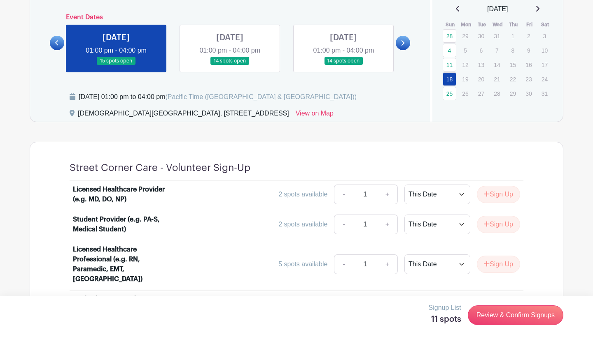
click at [57, 44] on icon at bounding box center [56, 42] width 3 height 5
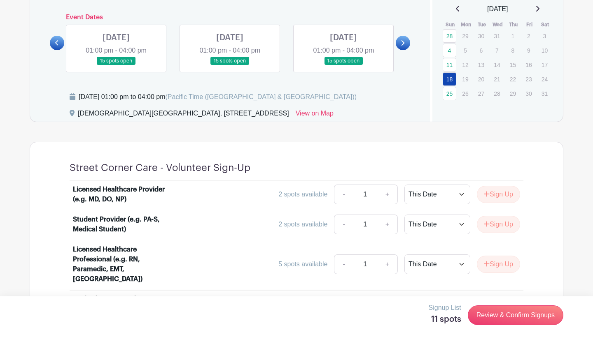
click at [401, 42] on icon at bounding box center [402, 43] width 4 height 6
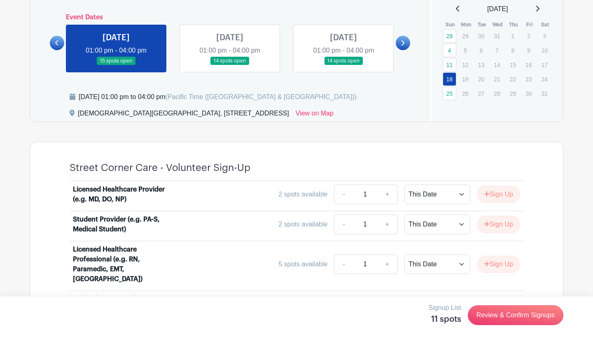
scroll to position [505, 0]
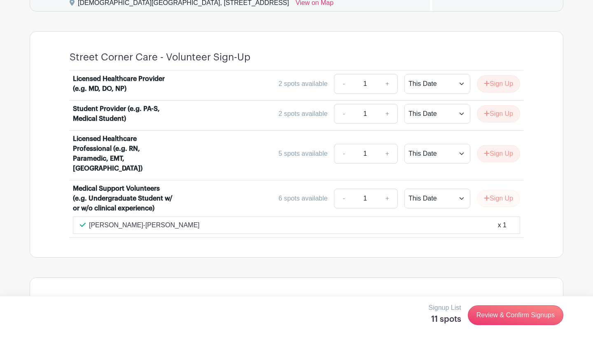
click at [502, 195] on button "Sign Up" at bounding box center [498, 198] width 43 height 17
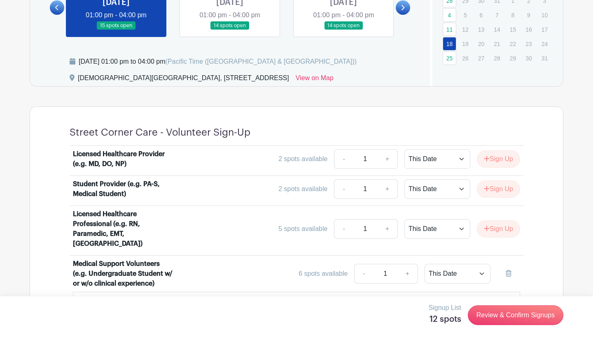
scroll to position [388, 0]
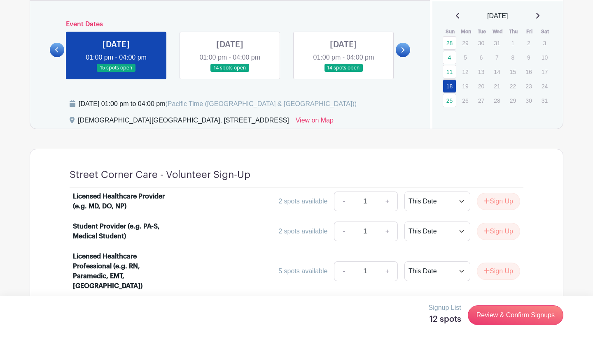
click at [230, 72] on link at bounding box center [230, 72] width 0 height 0
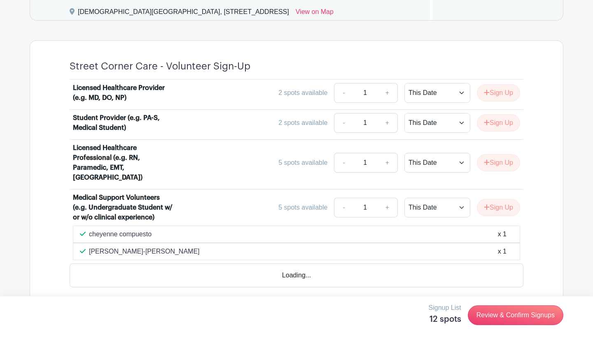
scroll to position [576, 0]
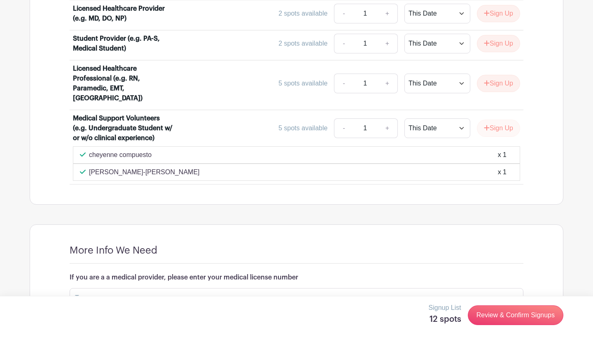
click at [490, 123] on button "Sign Up" at bounding box center [498, 128] width 43 height 17
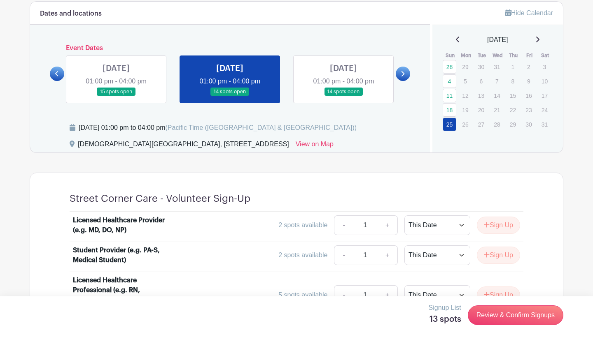
scroll to position [363, 0]
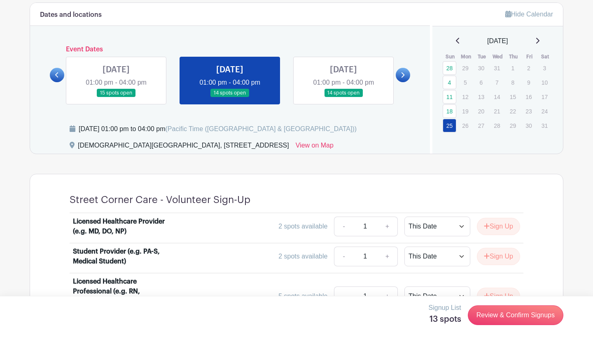
click at [343, 98] on link at bounding box center [343, 98] width 0 height 0
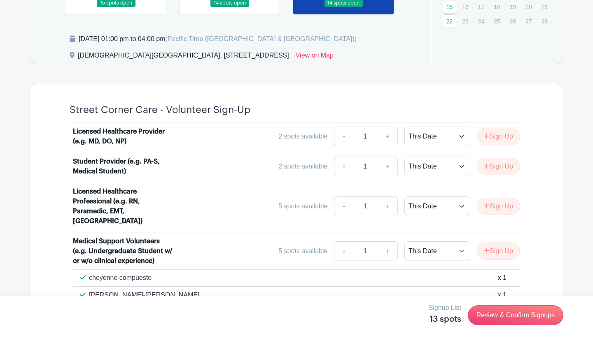
scroll to position [477, 0]
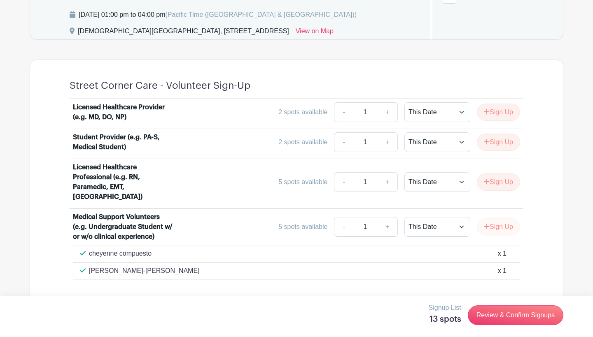
click at [493, 220] on button "Sign Up" at bounding box center [498, 227] width 43 height 17
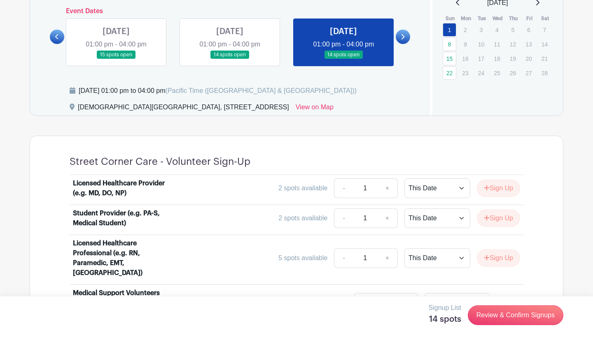
scroll to position [393, 0]
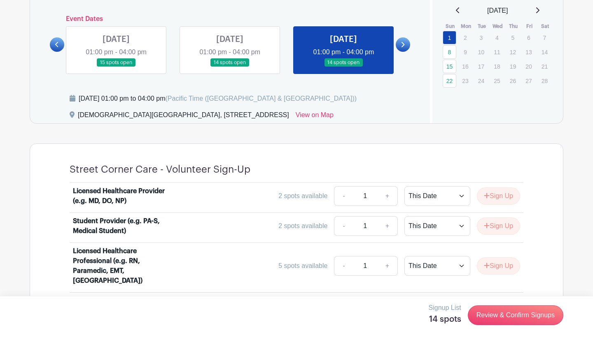
click at [405, 44] on link at bounding box center [402, 44] width 14 height 14
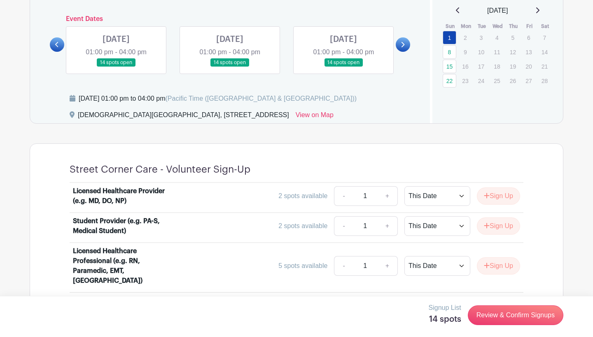
click at [116, 67] on link at bounding box center [116, 67] width 0 height 0
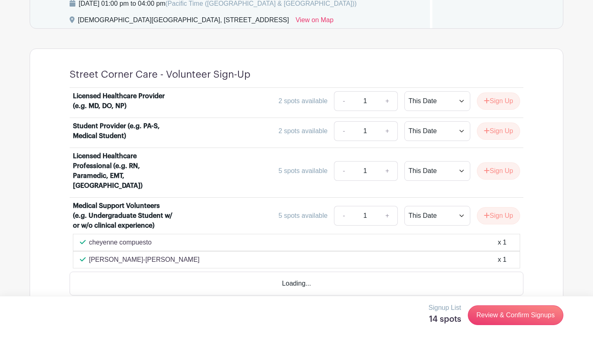
scroll to position [493, 0]
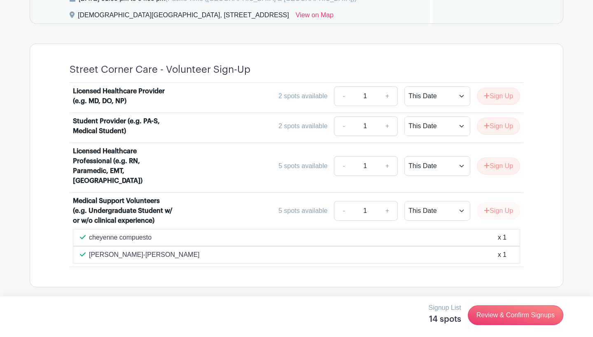
click at [496, 205] on button "Sign Up" at bounding box center [498, 210] width 43 height 17
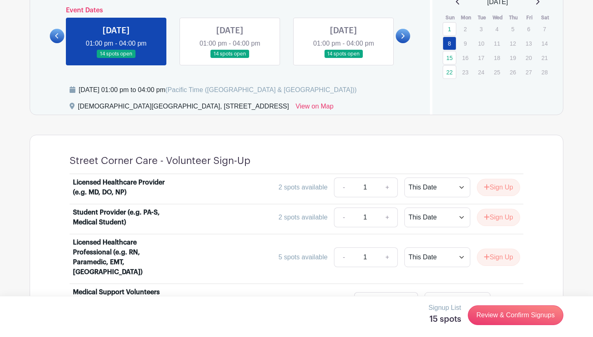
scroll to position [395, 0]
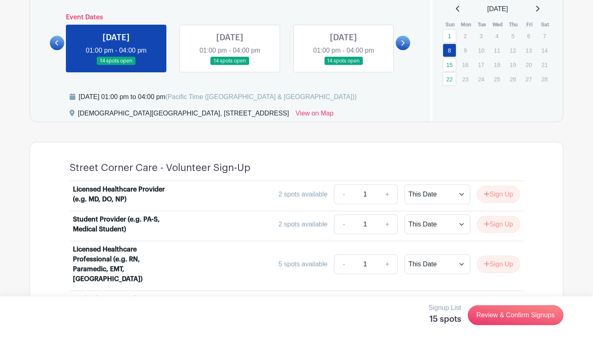
click at [230, 65] on link at bounding box center [230, 65] width 0 height 0
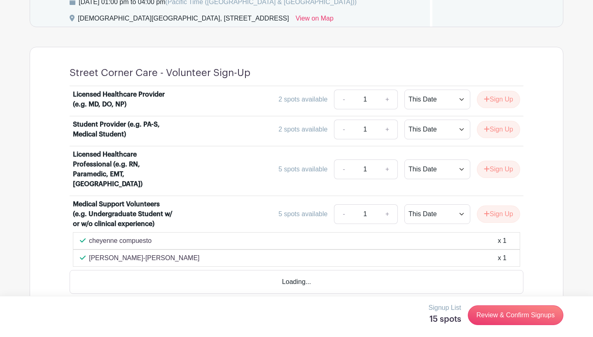
scroll to position [491, 0]
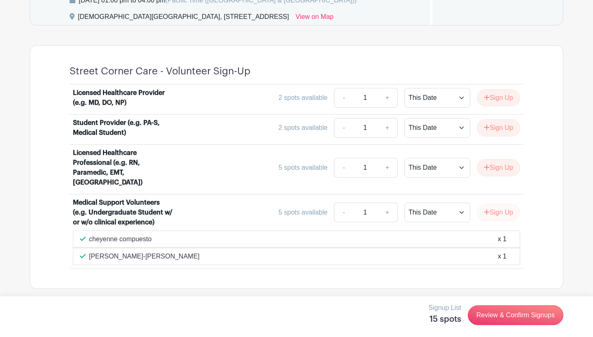
click at [488, 205] on button "Sign Up" at bounding box center [498, 212] width 43 height 17
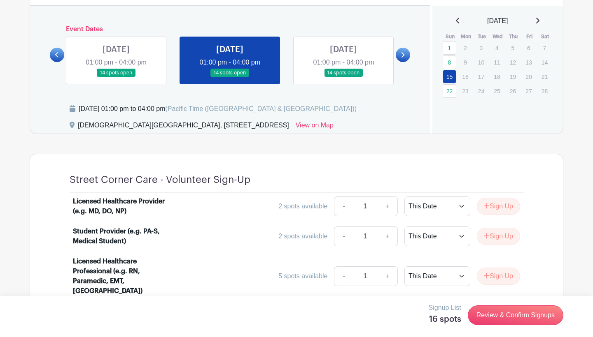
scroll to position [374, 0]
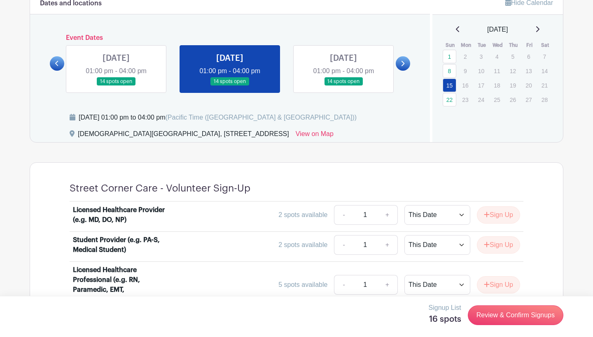
click at [343, 86] on link at bounding box center [343, 86] width 0 height 0
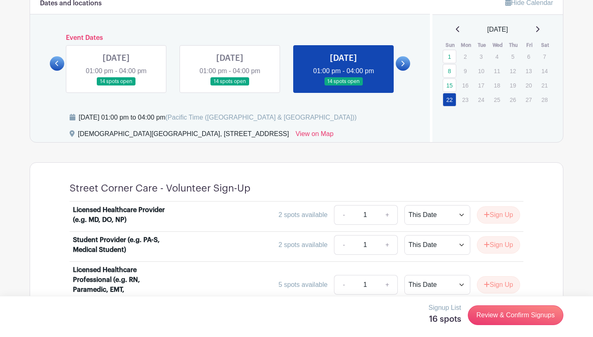
click at [402, 64] on icon at bounding box center [402, 63] width 4 height 6
click at [405, 63] on link at bounding box center [402, 63] width 14 height 14
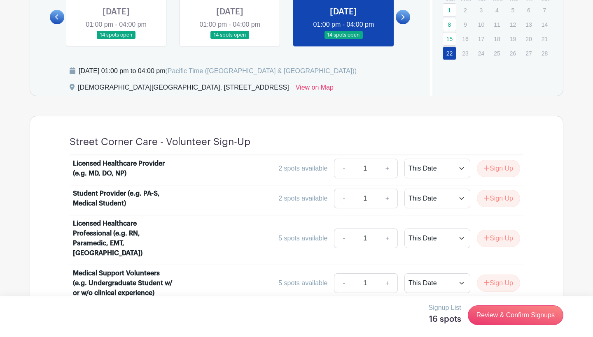
scroll to position [421, 0]
click at [534, 316] on link "Review & Confirm Signups" at bounding box center [514, 316] width 95 height 20
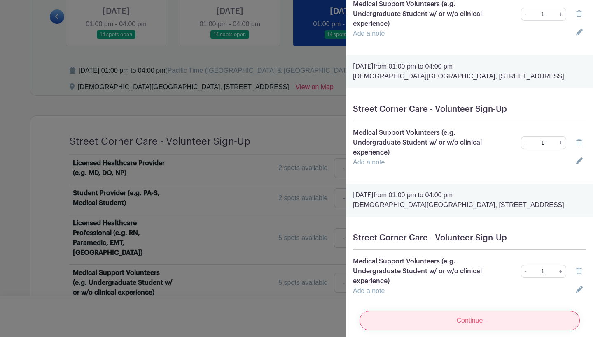
scroll to position [473, 0]
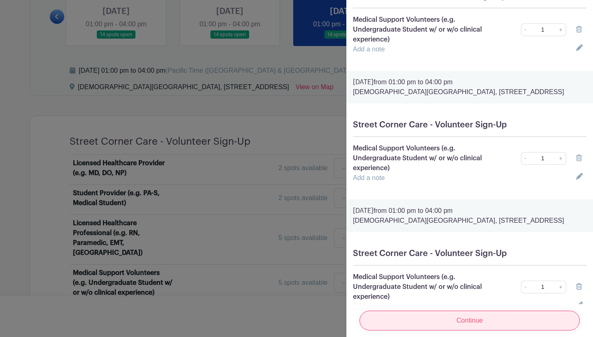
click at [470, 321] on input "Continue" at bounding box center [469, 321] width 220 height 20
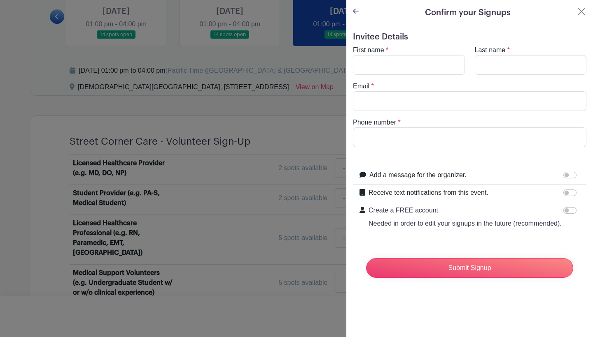
scroll to position [0, 0]
type input "[PERSON_NAME]"
type input "[EMAIL_ADDRESS][DOMAIN_NAME]"
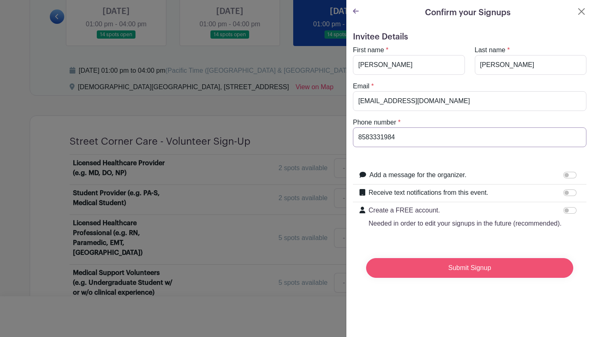
type input "8583331984"
click at [470, 271] on input "Submit Signup" at bounding box center [469, 268] width 207 height 20
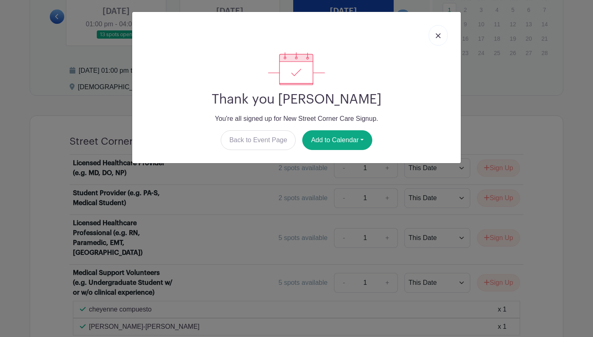
click at [442, 28] on link at bounding box center [437, 35] width 19 height 21
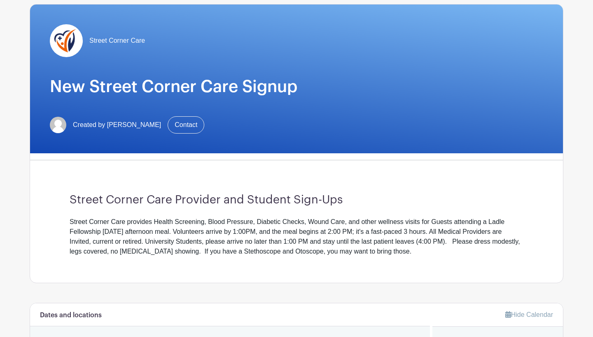
scroll to position [31, 0]
